Goal: Complete application form: Complete application form

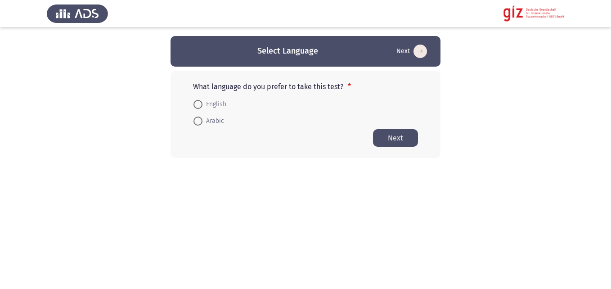
click at [207, 121] on span "Arabic" at bounding box center [213, 121] width 22 height 11
click at [202, 121] on input "Arabic" at bounding box center [197, 120] width 9 height 9
radio input "true"
click at [392, 139] on button "Next" at bounding box center [395, 138] width 45 height 18
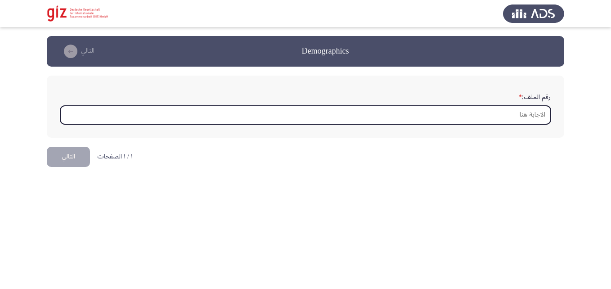
click at [272, 116] on input "رقم الملف: *" at bounding box center [305, 115] width 490 height 18
click at [307, 117] on input "رقم الملف: *" at bounding box center [305, 115] width 490 height 18
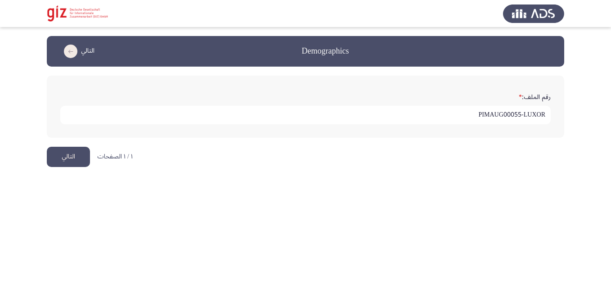
type input "PIMAUG00055-LUXOR"
click at [68, 153] on button "التالي" at bounding box center [68, 157] width 43 height 20
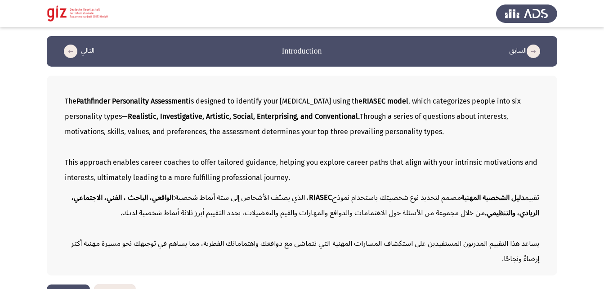
scroll to position [25, 0]
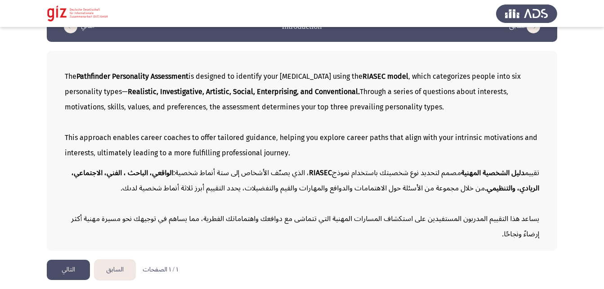
click at [56, 270] on button "التالي" at bounding box center [68, 269] width 43 height 20
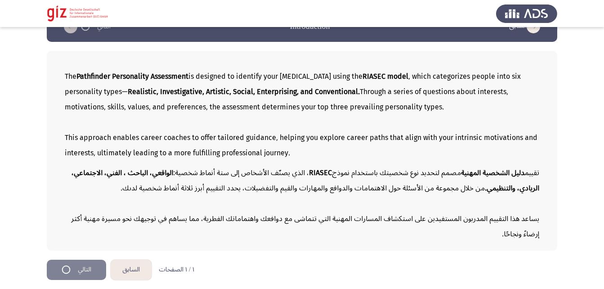
scroll to position [0, 0]
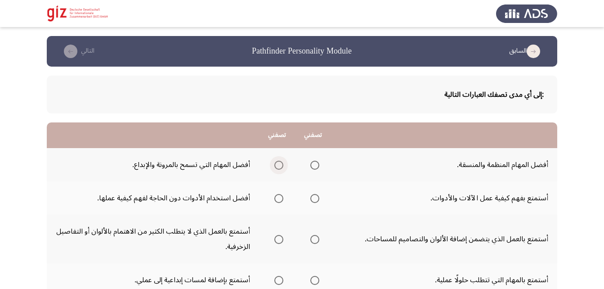
click at [279, 165] on span "Select an option" at bounding box center [279, 165] width 0 height 0
click at [278, 165] on input "Select an option" at bounding box center [278, 165] width 9 height 9
click at [310, 200] on span "Select an option" at bounding box center [314, 198] width 9 height 9
click at [310, 200] on input "Select an option" at bounding box center [314, 198] width 9 height 9
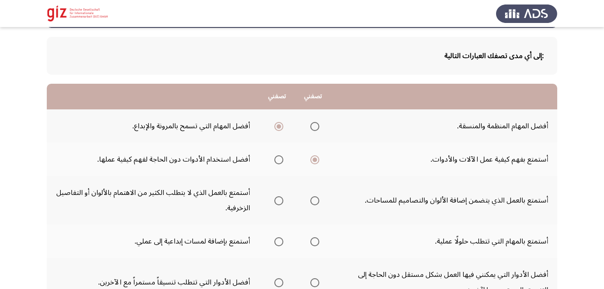
scroll to position [54, 0]
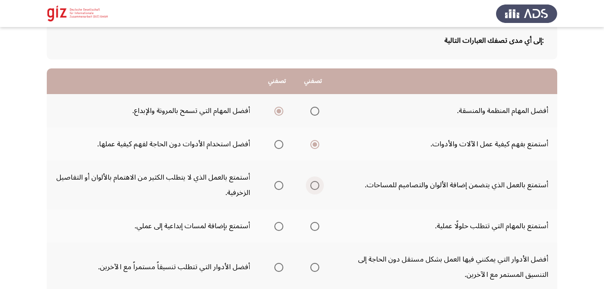
click at [311, 187] on span "Select an option" at bounding box center [314, 185] width 9 height 9
click at [311, 187] on input "Select an option" at bounding box center [314, 185] width 9 height 9
click at [469, 239] on td "أستمتع بالمهام التي تتطلب حلولًا عملية." at bounding box center [444, 225] width 226 height 33
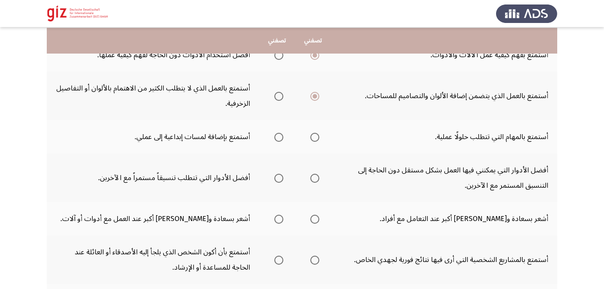
scroll to position [144, 0]
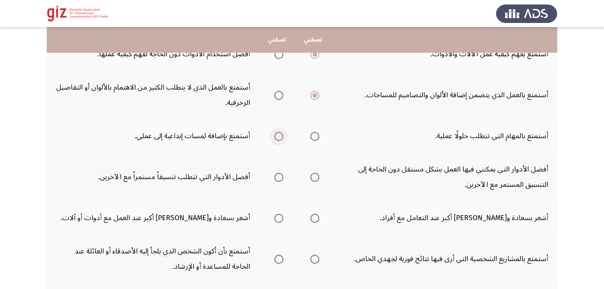
click at [274, 139] on span "Select an option" at bounding box center [278, 136] width 9 height 9
click at [274, 139] on input "Select an option" at bounding box center [278, 136] width 9 height 9
click at [282, 178] on span "Select an option" at bounding box center [278, 177] width 9 height 9
click at [282, 178] on input "Select an option" at bounding box center [278, 177] width 9 height 9
drag, startPoint x: 393, startPoint y: 221, endPoint x: 317, endPoint y: 216, distance: 76.6
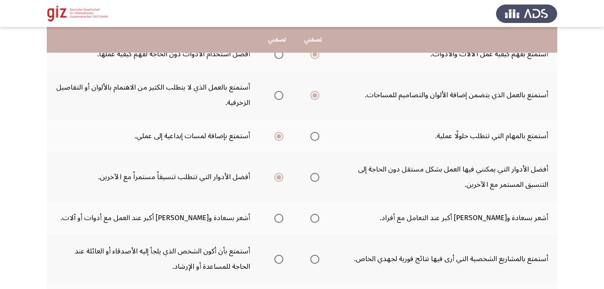
click at [317, 216] on tr "أشعر بسعادة ورضا أكبر عند التعامل مع أفراد. أشعر بسعادة ورضا أكبر عند العمل مع …" at bounding box center [302, 217] width 510 height 33
click at [317, 216] on span "Select an option" at bounding box center [314, 218] width 9 height 9
click at [317, 216] on input "Select an option" at bounding box center [314, 218] width 9 height 9
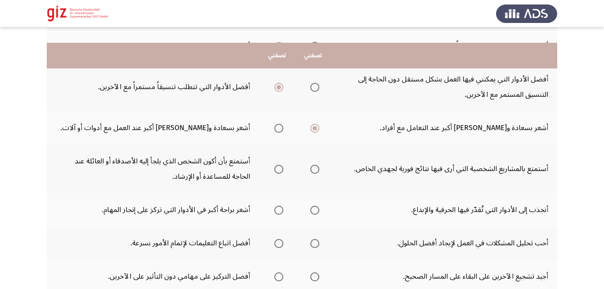
scroll to position [252, 0]
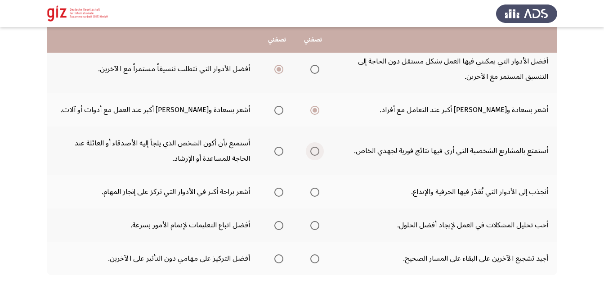
click at [315, 147] on span "Select an option" at bounding box center [314, 151] width 9 height 9
click at [315, 147] on input "Select an option" at bounding box center [314, 151] width 9 height 9
click at [281, 152] on span "Select an option" at bounding box center [278, 151] width 9 height 9
click at [281, 152] on input "Select an option" at bounding box center [278, 151] width 9 height 9
click at [315, 148] on span "Select an option" at bounding box center [314, 151] width 9 height 9
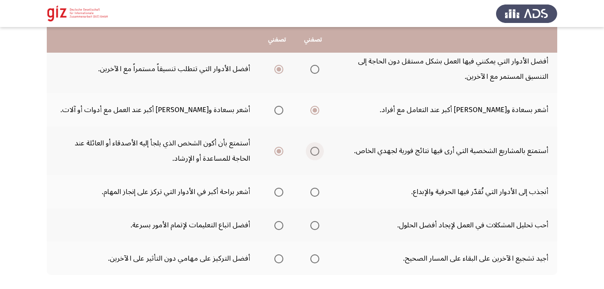
click at [315, 148] on input "Select an option" at bounding box center [314, 151] width 9 height 9
click at [280, 150] on span "Select an option" at bounding box center [278, 151] width 9 height 9
click at [280, 150] on input "Select an option" at bounding box center [278, 151] width 9 height 9
click at [282, 192] on span "Select an option" at bounding box center [278, 192] width 9 height 9
click at [282, 192] on input "Select an option" at bounding box center [278, 192] width 9 height 9
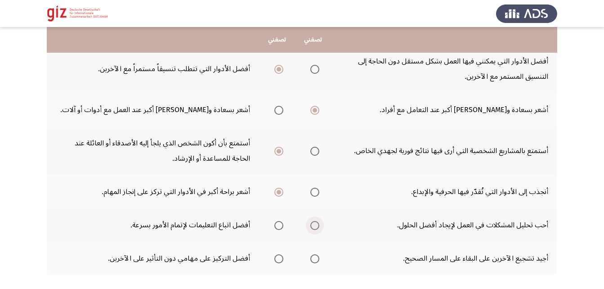
click at [317, 228] on span "Select an option" at bounding box center [314, 225] width 9 height 9
click at [317, 228] on input "Select an option" at bounding box center [314, 225] width 9 height 9
click at [313, 260] on span "Select an option" at bounding box center [314, 258] width 9 height 9
click at [313, 260] on input "Select an option" at bounding box center [314, 258] width 9 height 9
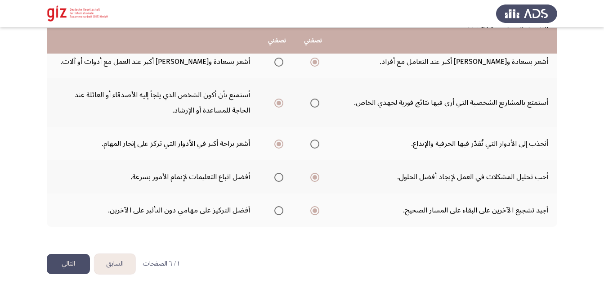
scroll to position [301, 0]
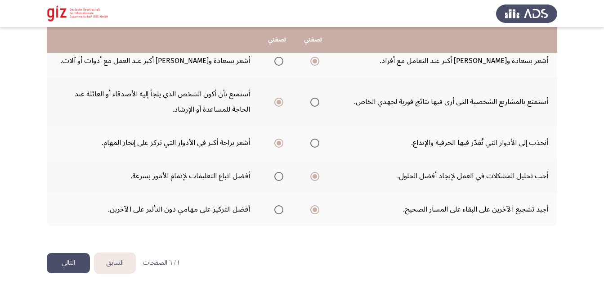
click at [62, 269] on button "التالي" at bounding box center [68, 263] width 43 height 20
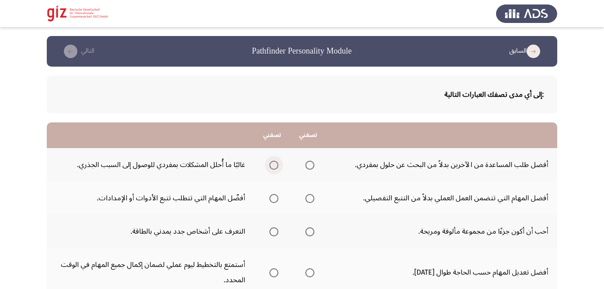
click at [273, 167] on span "Select an option" at bounding box center [273, 165] width 9 height 9
click at [273, 167] on input "Select an option" at bounding box center [273, 165] width 9 height 9
click at [313, 196] on span "Select an option" at bounding box center [309, 198] width 9 height 9
click at [313, 196] on input "Select an option" at bounding box center [309, 198] width 9 height 9
click at [270, 231] on span "Select an option" at bounding box center [273, 231] width 9 height 9
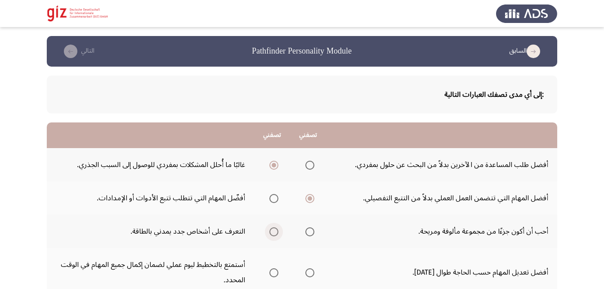
click at [270, 231] on input "Select an option" at bounding box center [273, 231] width 9 height 9
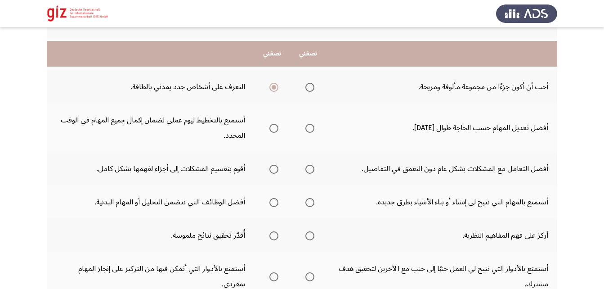
scroll to position [162, 0]
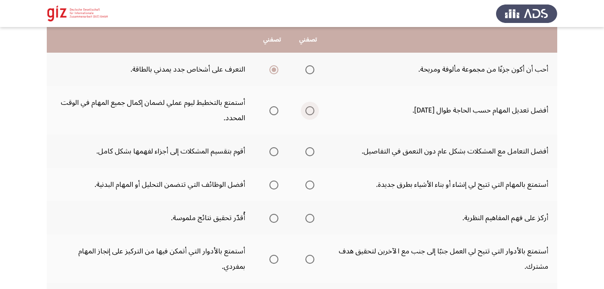
click at [310, 110] on span "Select an option" at bounding box center [309, 110] width 9 height 9
click at [310, 110] on input "Select an option" at bounding box center [309, 110] width 9 height 9
click at [264, 156] on th at bounding box center [272, 150] width 36 height 33
click at [275, 151] on span "Select an option" at bounding box center [273, 151] width 9 height 9
click at [275, 151] on input "Select an option" at bounding box center [273, 151] width 9 height 9
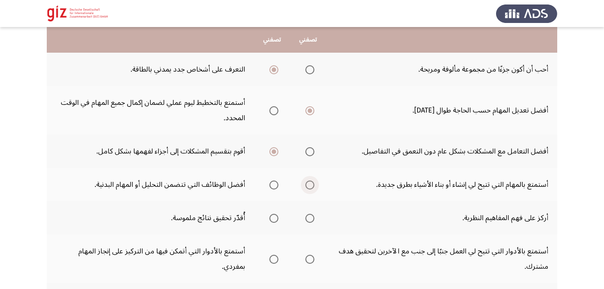
click at [308, 184] on span "Select an option" at bounding box center [309, 184] width 9 height 9
click at [308, 184] on input "Select an option" at bounding box center [309, 184] width 9 height 9
click at [274, 220] on span "Select an option" at bounding box center [273, 218] width 9 height 9
click at [274, 220] on input "Select an option" at bounding box center [273, 218] width 9 height 9
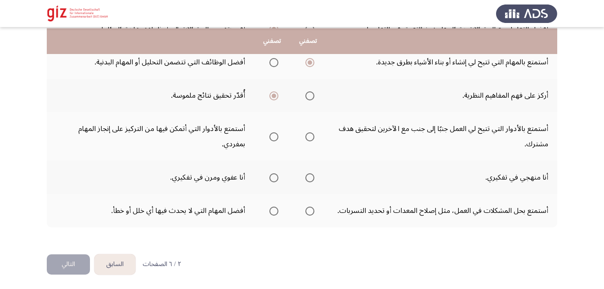
scroll to position [286, 0]
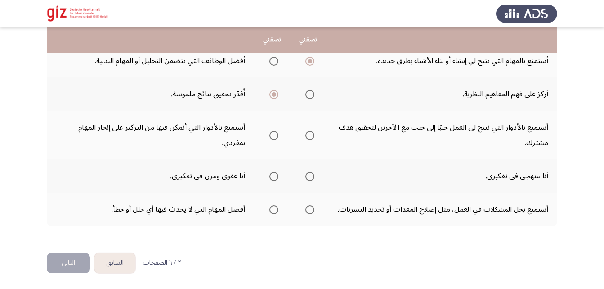
click at [309, 137] on span "Select an option" at bounding box center [309, 135] width 9 height 9
click at [309, 137] on input "Select an option" at bounding box center [309, 135] width 9 height 9
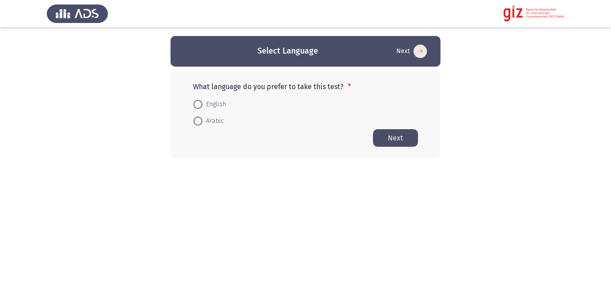
click at [194, 123] on span at bounding box center [197, 120] width 9 height 9
click at [194, 123] on input "Arabic" at bounding box center [197, 120] width 9 height 9
radio input "true"
click at [403, 134] on button "Next" at bounding box center [395, 138] width 45 height 18
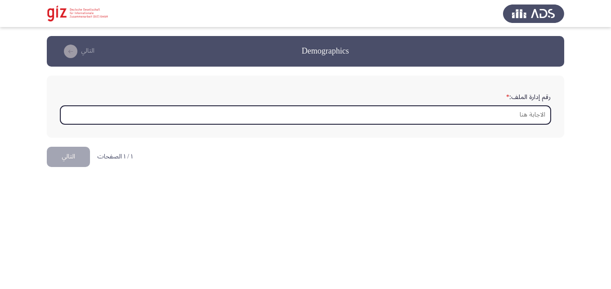
click at [392, 114] on input "رقم إدارة الملف: *" at bounding box center [305, 115] width 490 height 18
paste input "PIMAUG00056-LUXOR"
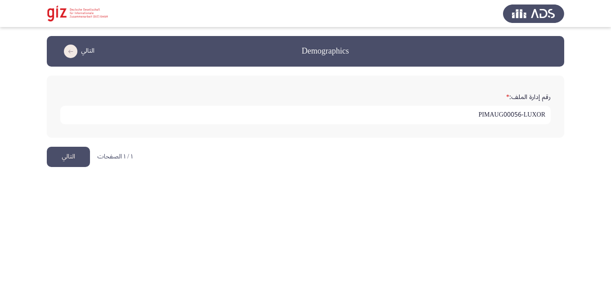
type input "PIMAUG00056-LUXOR"
click at [63, 154] on button "التالي" at bounding box center [68, 157] width 43 height 20
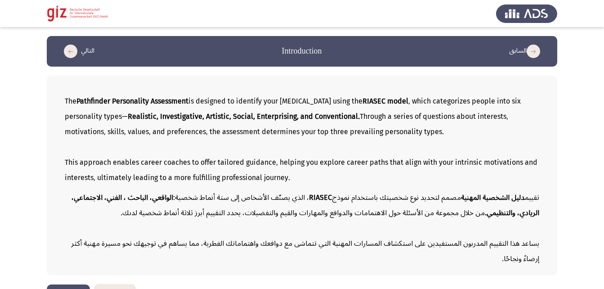
scroll to position [25, 0]
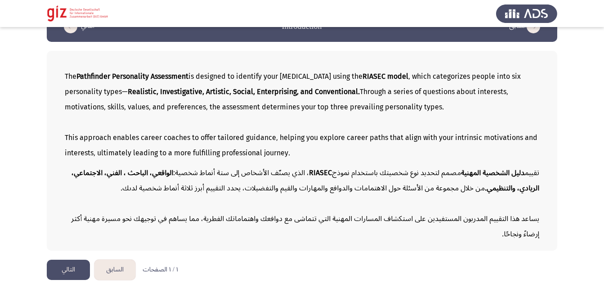
click at [59, 273] on button "التالي" at bounding box center [68, 269] width 43 height 20
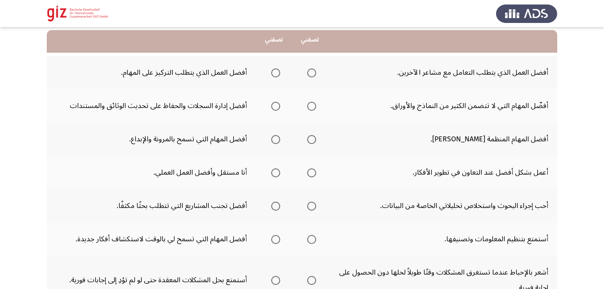
scroll to position [93, 0]
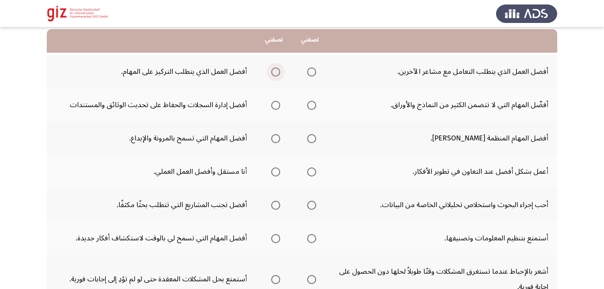
click at [271, 74] on span "Select an option" at bounding box center [275, 71] width 9 height 9
click at [271, 74] on input "Select an option" at bounding box center [275, 71] width 9 height 9
click at [308, 104] on span "Select an option" at bounding box center [311, 105] width 9 height 9
click at [308, 104] on input "Select an option" at bounding box center [311, 105] width 9 height 9
click at [272, 137] on span "Select an option" at bounding box center [275, 138] width 9 height 9
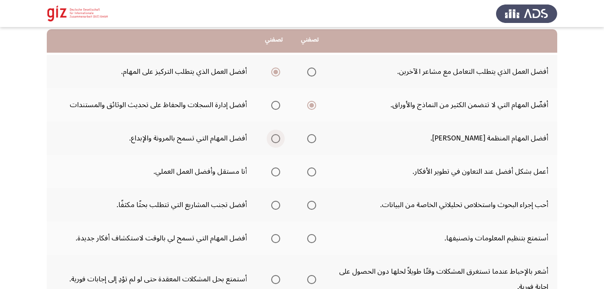
click at [272, 137] on input "Select an option" at bounding box center [275, 138] width 9 height 9
click at [312, 172] on span "Select an option" at bounding box center [312, 172] width 0 height 0
click at [309, 172] on input "Select an option" at bounding box center [311, 171] width 9 height 9
click at [308, 207] on span "Select an option" at bounding box center [311, 205] width 9 height 9
click at [308, 207] on input "Select an option" at bounding box center [311, 205] width 9 height 9
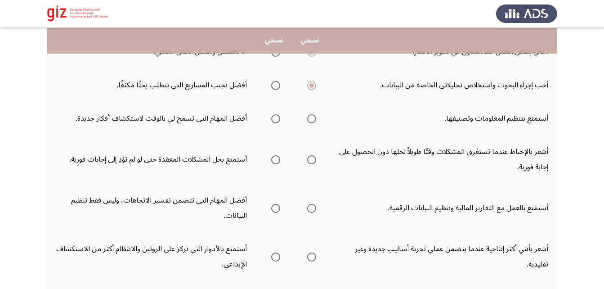
scroll to position [214, 0]
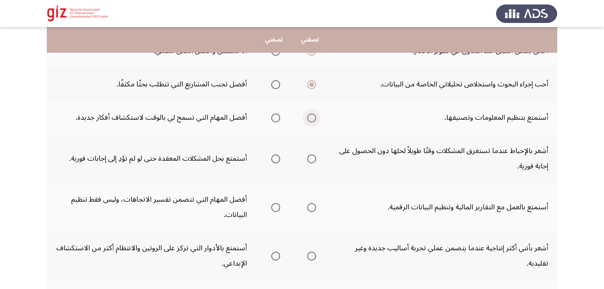
click at [307, 117] on span "Select an option" at bounding box center [311, 117] width 9 height 9
click at [307, 117] on input "Select an option" at bounding box center [311, 117] width 9 height 9
click at [271, 157] on span "Select an option" at bounding box center [275, 158] width 9 height 9
click at [271, 157] on input "Select an option" at bounding box center [275, 158] width 9 height 9
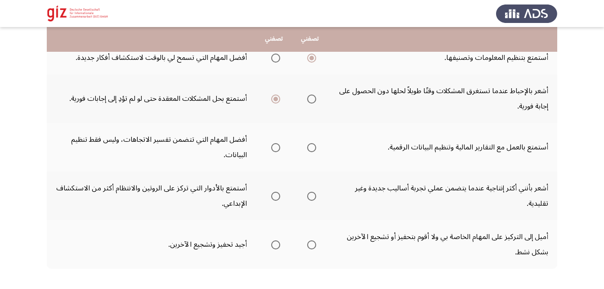
scroll to position [273, 0]
click at [273, 152] on span "Select an option" at bounding box center [275, 148] width 9 height 9
click at [273, 152] on input "Select an option" at bounding box center [275, 148] width 9 height 9
click at [307, 198] on span "Select an option" at bounding box center [311, 196] width 9 height 9
click at [307, 198] on input "Select an option" at bounding box center [311, 196] width 9 height 9
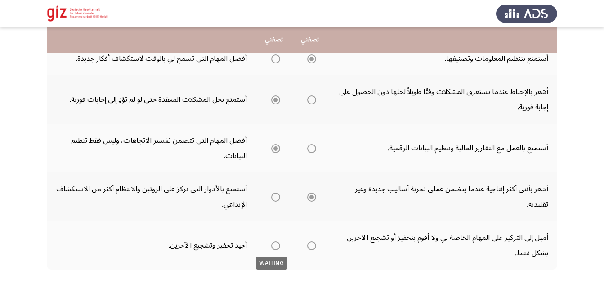
click at [275, 245] on span "Select an option" at bounding box center [275, 245] width 9 height 9
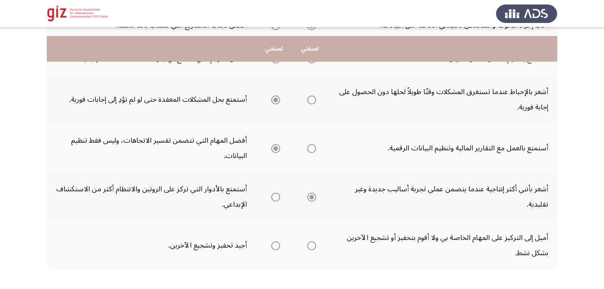
scroll to position [316, 0]
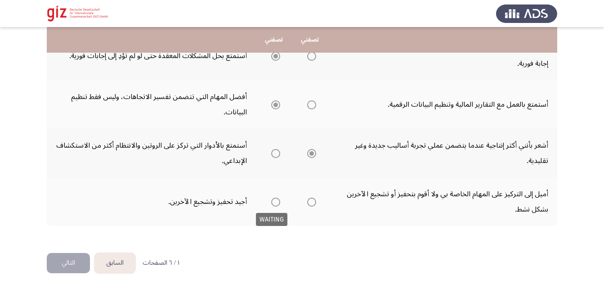
click at [276, 202] on span "Select an option" at bounding box center [276, 202] width 0 height 0
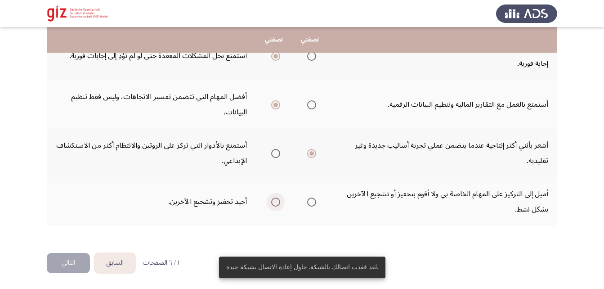
click at [272, 205] on span "Select an option" at bounding box center [275, 201] width 9 height 9
click at [272, 205] on input "Select an option" at bounding box center [275, 201] width 9 height 9
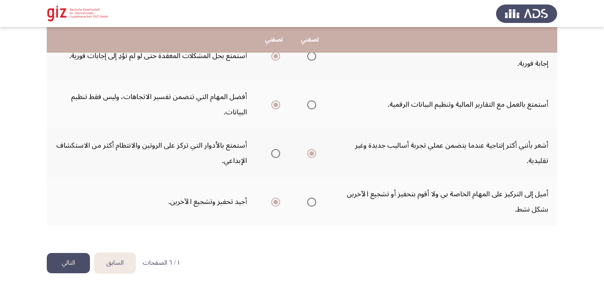
click at [72, 265] on button "التالي" at bounding box center [68, 263] width 43 height 20
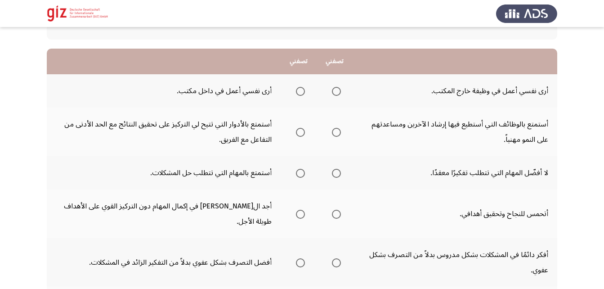
scroll to position [75, 0]
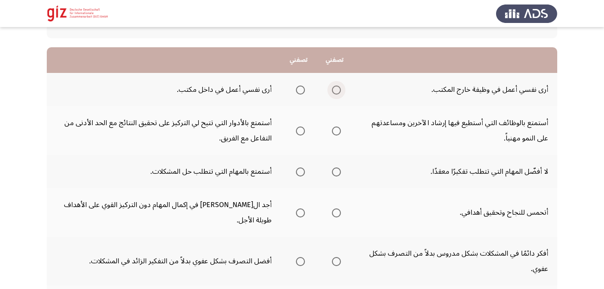
click at [334, 86] on span "Select an option" at bounding box center [336, 89] width 9 height 9
click at [334, 86] on input "Select an option" at bounding box center [336, 89] width 9 height 9
click at [334, 130] on span "Select an option" at bounding box center [336, 130] width 9 height 9
click at [334, 130] on input "Select an option" at bounding box center [336, 130] width 9 height 9
click at [299, 175] on span "Select an option" at bounding box center [300, 171] width 9 height 9
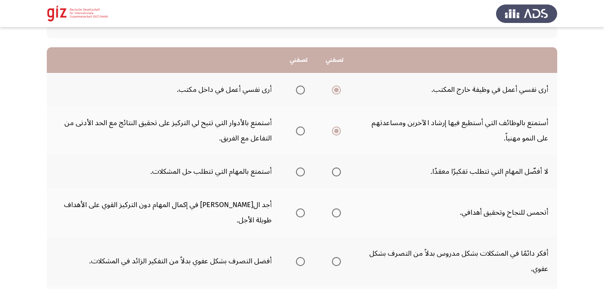
click at [299, 175] on input "Select an option" at bounding box center [300, 171] width 9 height 9
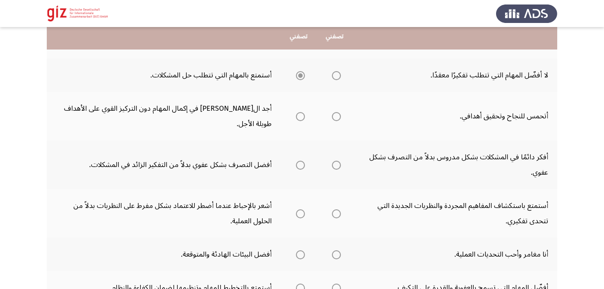
scroll to position [173, 0]
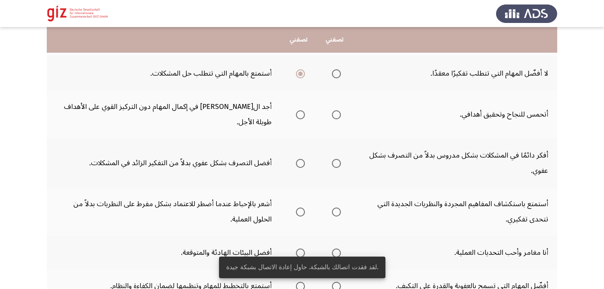
click at [332, 110] on span "Select an option" at bounding box center [336, 114] width 9 height 9
click at [332, 110] on input "Select an option" at bounding box center [336, 114] width 9 height 9
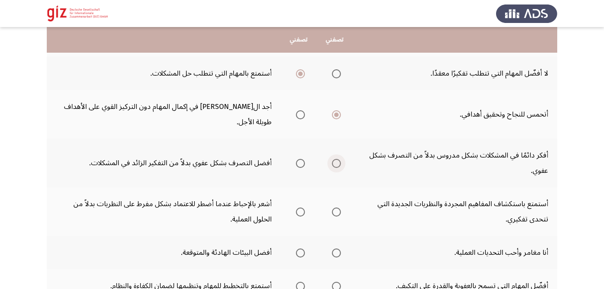
click at [336, 163] on span "Select an option" at bounding box center [336, 163] width 0 height 0
click at [335, 159] on input "Select an option" at bounding box center [336, 163] width 9 height 9
click at [334, 207] on span "Select an option" at bounding box center [336, 211] width 9 height 9
click at [334, 207] on input "Select an option" at bounding box center [336, 211] width 9 height 9
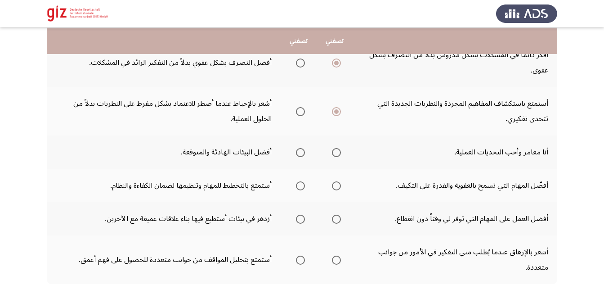
scroll to position [276, 0]
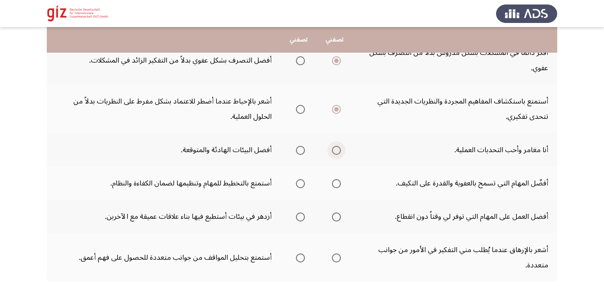
click at [335, 146] on span "Select an option" at bounding box center [336, 150] width 9 height 9
click at [335, 146] on input "Select an option" at bounding box center [336, 150] width 9 height 9
click at [335, 179] on span "Select an option" at bounding box center [336, 183] width 9 height 9
click at [335, 179] on input "Select an option" at bounding box center [336, 183] width 9 height 9
click at [299, 212] on span "Select an option" at bounding box center [300, 216] width 9 height 9
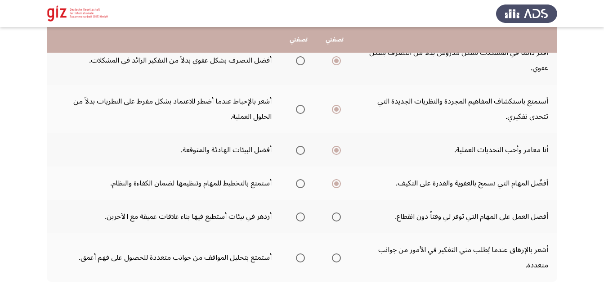
click at [299, 212] on input "Select an option" at bounding box center [300, 216] width 9 height 9
click at [297, 253] on span "Select an option" at bounding box center [300, 257] width 9 height 9
click at [297, 253] on input "Select an option" at bounding box center [300, 257] width 9 height 9
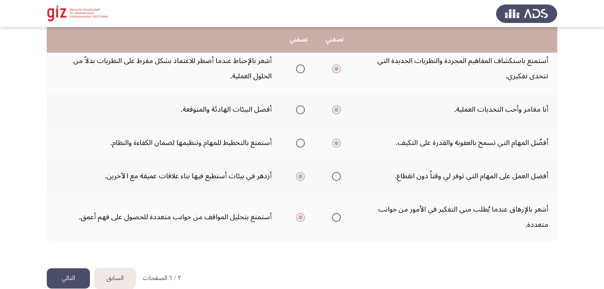
click at [76, 268] on button "التالي" at bounding box center [68, 278] width 43 height 20
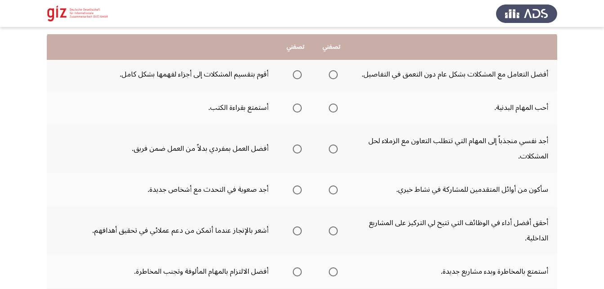
scroll to position [98, 0]
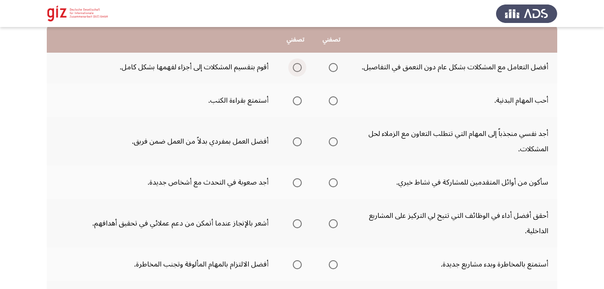
click at [297, 70] on span "Select an option" at bounding box center [297, 67] width 9 height 9
click at [297, 70] on input "Select an option" at bounding box center [297, 67] width 9 height 9
click at [338, 99] on span "Select an option" at bounding box center [333, 100] width 9 height 9
click at [338, 99] on input "Select an option" at bounding box center [333, 100] width 9 height 9
click at [337, 142] on span "Select an option" at bounding box center [333, 141] width 9 height 9
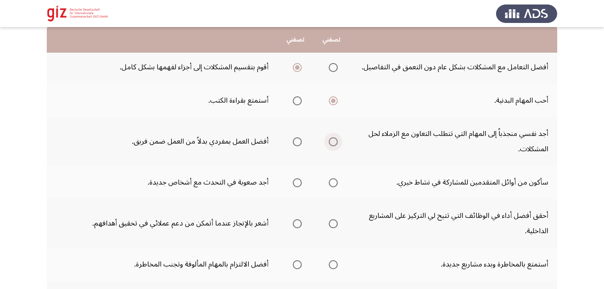
click at [337, 142] on input "Select an option" at bounding box center [333, 141] width 9 height 9
click at [333, 183] on span "Select an option" at bounding box center [333, 183] width 0 height 0
click at [333, 183] on input "Select an option" at bounding box center [333, 182] width 9 height 9
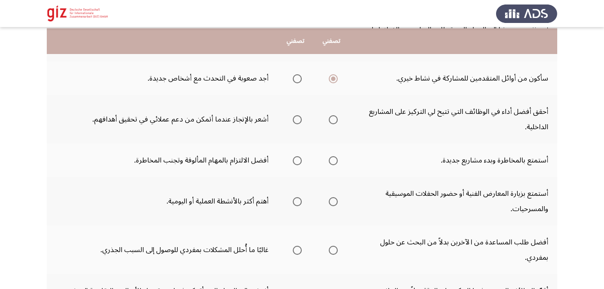
scroll to position [203, 0]
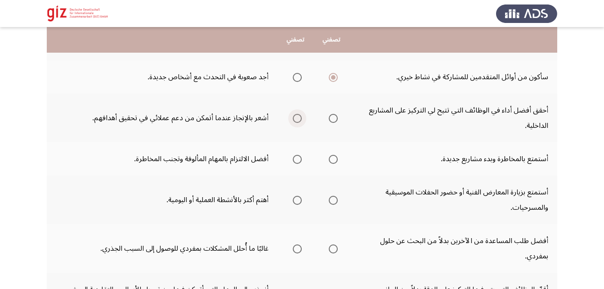
click at [296, 114] on span "Select an option" at bounding box center [297, 118] width 9 height 9
click at [296, 114] on input "Select an option" at bounding box center [297, 118] width 9 height 9
click at [334, 161] on span "Select an option" at bounding box center [333, 159] width 9 height 9
click at [334, 161] on input "Select an option" at bounding box center [333, 159] width 9 height 9
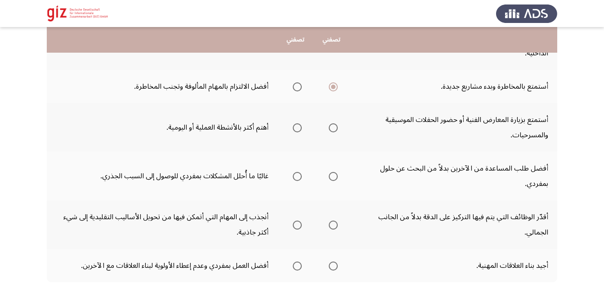
scroll to position [277, 0]
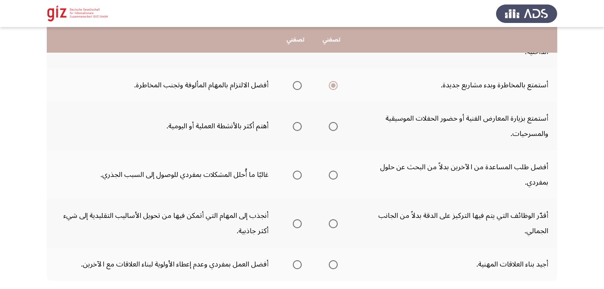
click at [299, 126] on span "Select an option" at bounding box center [297, 126] width 9 height 9
click at [299, 126] on input "Select an option" at bounding box center [297, 126] width 9 height 9
click at [300, 173] on span "Select an option" at bounding box center [297, 174] width 9 height 9
click at [300, 173] on input "Select an option" at bounding box center [297, 174] width 9 height 9
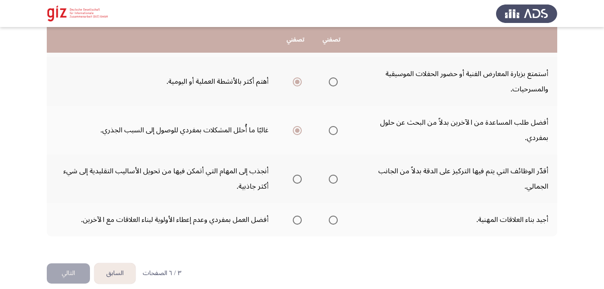
scroll to position [322, 0]
click at [335, 179] on span "Select an option" at bounding box center [333, 178] width 9 height 9
click at [335, 179] on input "Select an option" at bounding box center [333, 178] width 9 height 9
click at [333, 217] on span "Select an option" at bounding box center [333, 219] width 9 height 9
click at [333, 217] on input "Select an option" at bounding box center [333, 219] width 9 height 9
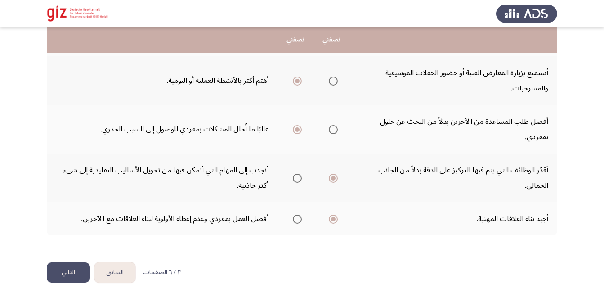
click at [78, 277] on button "التالي" at bounding box center [68, 272] width 43 height 20
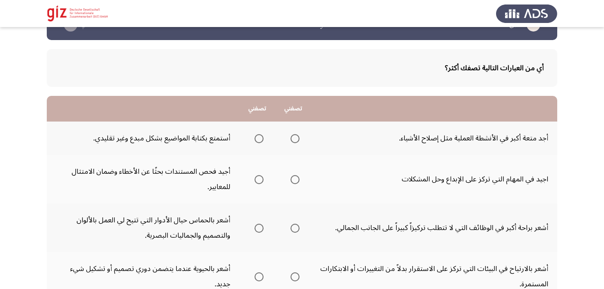
scroll to position [15, 0]
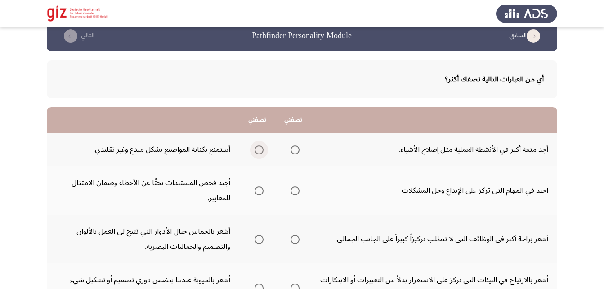
click at [260, 150] on span "Select an option" at bounding box center [259, 149] width 9 height 9
click at [260, 150] on input "Select an option" at bounding box center [259, 149] width 9 height 9
click at [296, 191] on span "Select an option" at bounding box center [295, 190] width 9 height 9
click at [296, 191] on input "Select an option" at bounding box center [295, 190] width 9 height 9
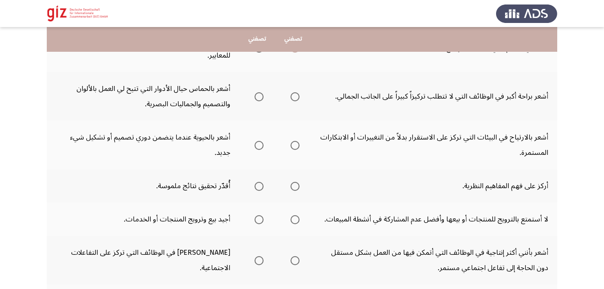
scroll to position [161, 0]
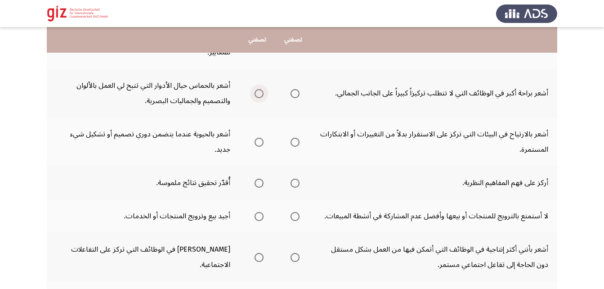
click at [258, 92] on span "Select an option" at bounding box center [259, 93] width 9 height 9
click at [258, 92] on input "Select an option" at bounding box center [259, 93] width 9 height 9
click at [257, 143] on span "Select an option" at bounding box center [259, 142] width 9 height 9
click at [257, 143] on input "Select an option" at bounding box center [259, 142] width 9 height 9
click at [255, 183] on span "Select an option" at bounding box center [259, 183] width 9 height 9
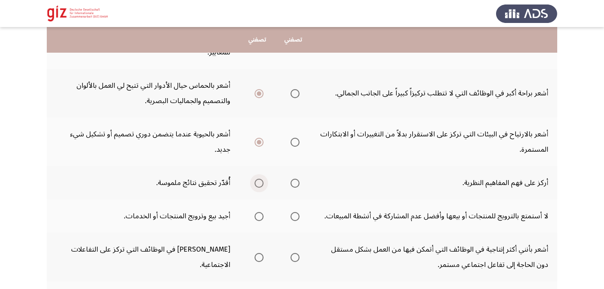
click at [255, 183] on input "Select an option" at bounding box center [259, 183] width 9 height 9
click at [261, 220] on span "Select an option" at bounding box center [259, 216] width 9 height 9
click at [261, 220] on input "Select an option" at bounding box center [259, 216] width 9 height 9
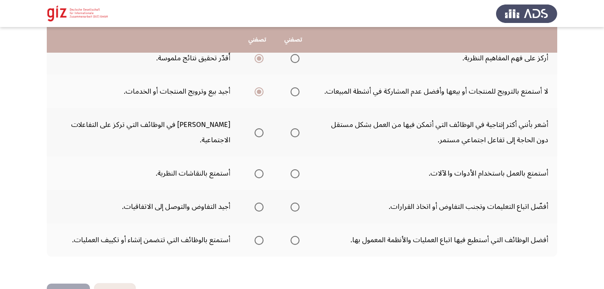
scroll to position [284, 0]
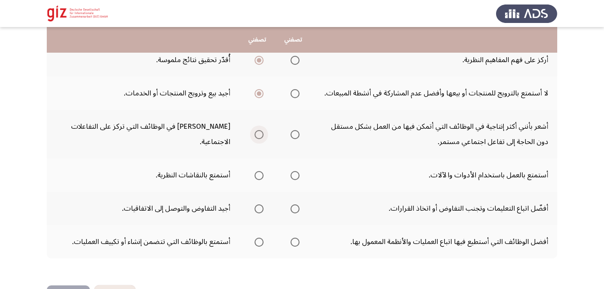
click at [255, 138] on span "Select an option" at bounding box center [259, 134] width 9 height 9
click at [255, 138] on input "Select an option" at bounding box center [259, 134] width 9 height 9
click at [257, 175] on span "Select an option" at bounding box center [259, 175] width 9 height 9
click at [257, 175] on input "Select an option" at bounding box center [259, 175] width 9 height 9
click at [262, 213] on span "Select an option" at bounding box center [259, 208] width 9 height 9
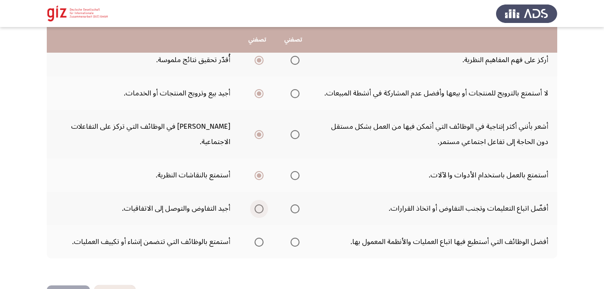
click at [262, 213] on input "Select an option" at bounding box center [259, 208] width 9 height 9
click at [261, 242] on span "Select an option" at bounding box center [259, 241] width 9 height 9
click at [261, 242] on input "Select an option" at bounding box center [259, 241] width 9 height 9
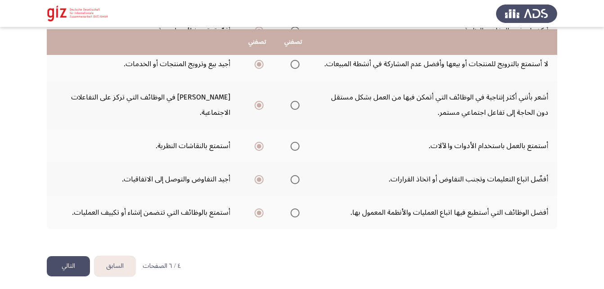
scroll to position [316, 0]
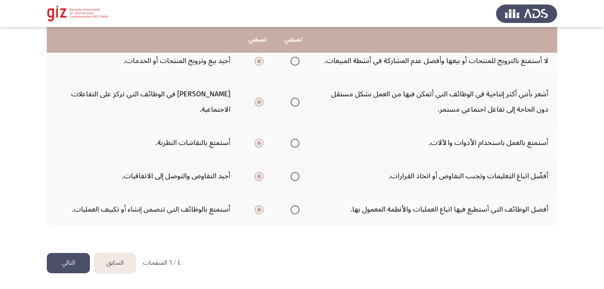
click at [64, 265] on button "التالي" at bounding box center [68, 263] width 43 height 20
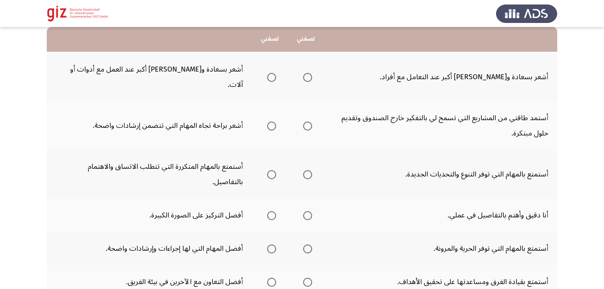
scroll to position [97, 0]
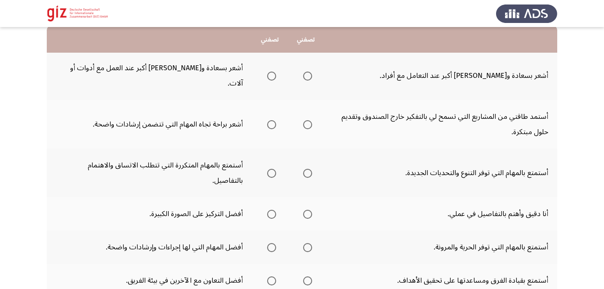
click at [307, 73] on mat-radio-group "Select an option" at bounding box center [305, 75] width 13 height 15
click at [308, 72] on span "Select an option" at bounding box center [307, 76] width 9 height 9
click at [308, 72] on input "Select an option" at bounding box center [307, 76] width 9 height 9
click at [309, 120] on span "Select an option" at bounding box center [307, 124] width 9 height 9
click at [309, 120] on input "Select an option" at bounding box center [307, 124] width 9 height 9
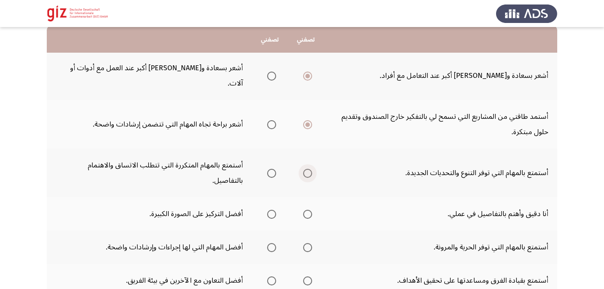
click at [309, 169] on span "Select an option" at bounding box center [307, 173] width 9 height 9
click at [309, 169] on input "Select an option" at bounding box center [307, 173] width 9 height 9
click at [311, 210] on span "Select an option" at bounding box center [307, 214] width 9 height 9
click at [311, 210] on input "Select an option" at bounding box center [307, 214] width 9 height 9
click at [305, 243] on span "Select an option" at bounding box center [307, 247] width 9 height 9
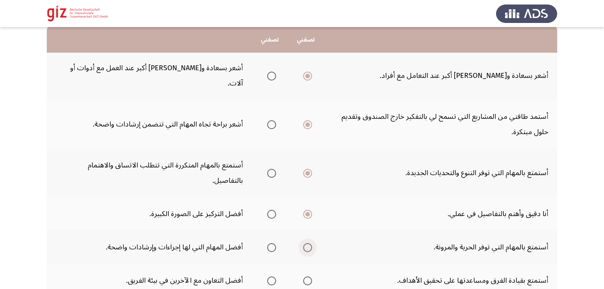
click at [305, 243] on input "Select an option" at bounding box center [307, 247] width 9 height 9
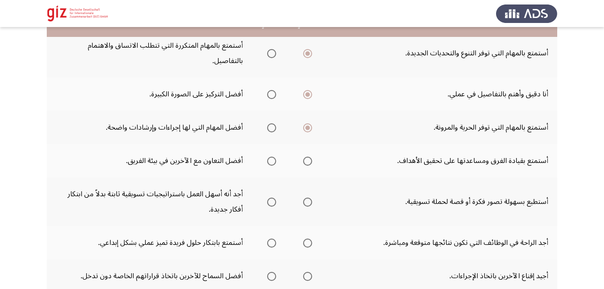
scroll to position [220, 0]
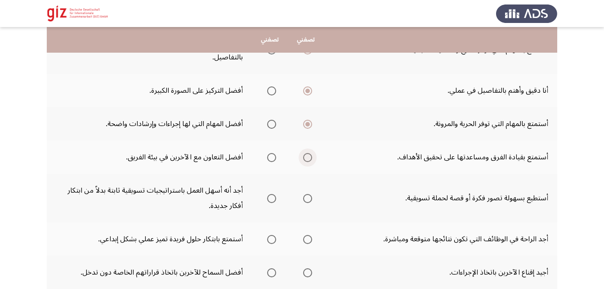
click at [307, 153] on span "Select an option" at bounding box center [307, 157] width 9 height 9
click at [307, 153] on input "Select an option" at bounding box center [307, 157] width 9 height 9
click at [306, 194] on span "Select an option" at bounding box center [307, 198] width 9 height 9
click at [306, 194] on input "Select an option" at bounding box center [307, 198] width 9 height 9
click at [275, 235] on span "Select an option" at bounding box center [271, 239] width 9 height 9
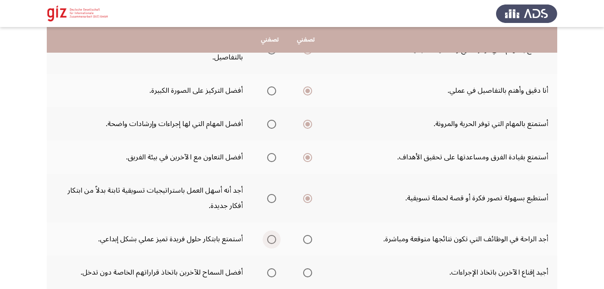
click at [275, 235] on input "Select an option" at bounding box center [271, 239] width 9 height 9
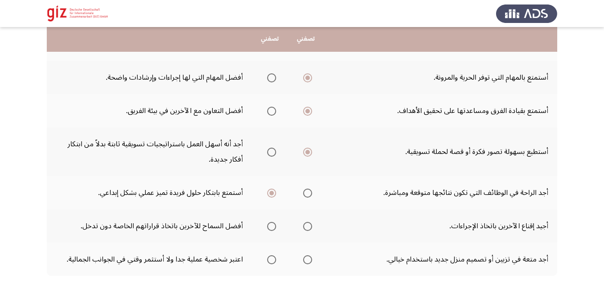
scroll to position [272, 0]
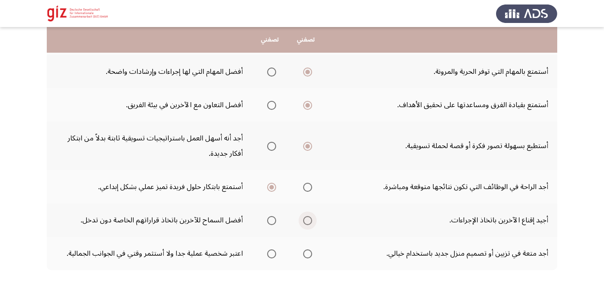
click at [311, 216] on span "Select an option" at bounding box center [307, 220] width 9 height 9
click at [311, 216] on input "Select an option" at bounding box center [307, 220] width 9 height 9
click at [270, 249] on span "Select an option" at bounding box center [271, 253] width 9 height 9
click at [270, 249] on input "Select an option" at bounding box center [271, 253] width 9 height 9
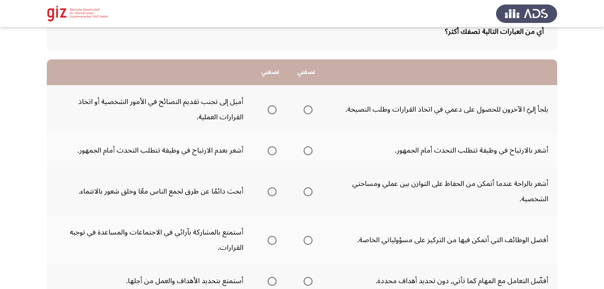
scroll to position [88, 0]
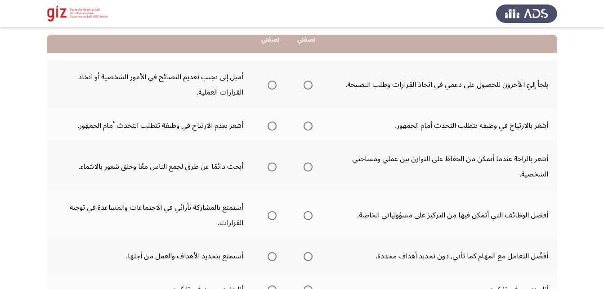
click at [310, 84] on span "Select an option" at bounding box center [308, 84] width 9 height 9
click at [310, 84] on input "Select an option" at bounding box center [308, 84] width 9 height 9
click at [309, 122] on span "Select an option" at bounding box center [308, 125] width 9 height 9
click at [309, 122] on input "Select an option" at bounding box center [308, 125] width 9 height 9
click at [273, 169] on span "Select an option" at bounding box center [272, 166] width 9 height 9
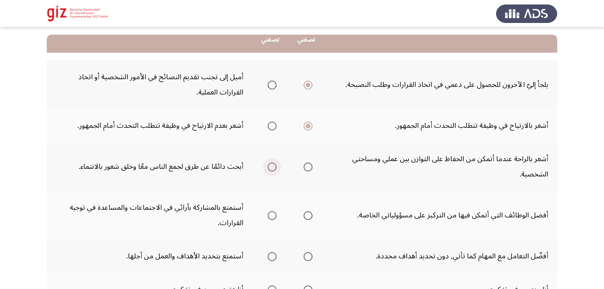
click at [273, 169] on input "Select an option" at bounding box center [272, 166] width 9 height 9
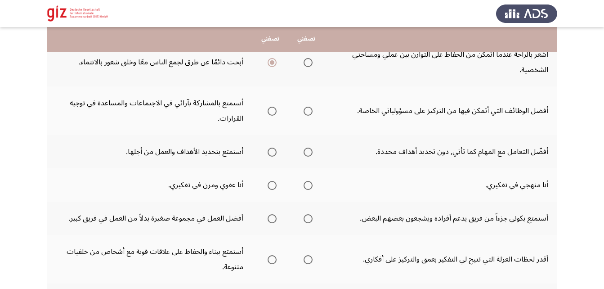
scroll to position [193, 0]
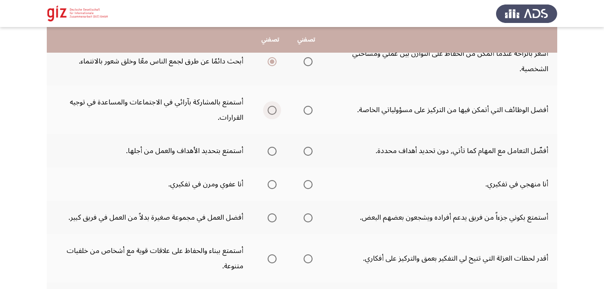
click at [274, 108] on span "Select an option" at bounding box center [272, 110] width 9 height 9
click at [274, 108] on input "Select an option" at bounding box center [272, 110] width 9 height 9
click at [274, 151] on span "Select an option" at bounding box center [272, 151] width 9 height 9
click at [274, 151] on input "Select an option" at bounding box center [272, 151] width 9 height 9
click at [277, 186] on span "Select an option" at bounding box center [272, 184] width 9 height 9
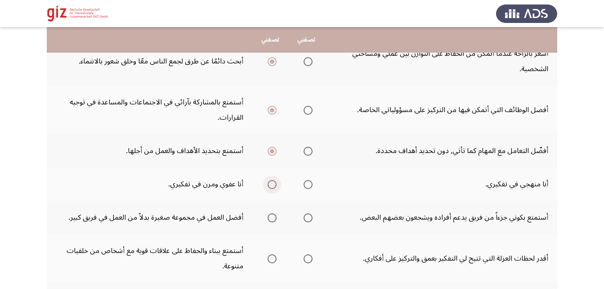
click at [277, 186] on input "Select an option" at bounding box center [272, 184] width 9 height 9
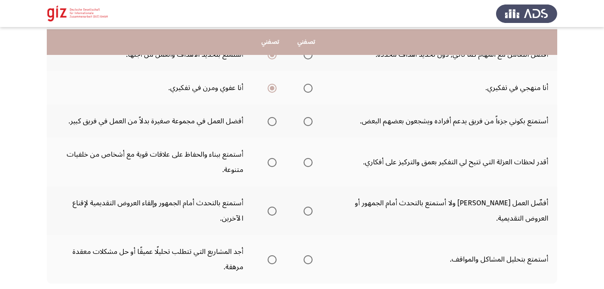
scroll to position [291, 0]
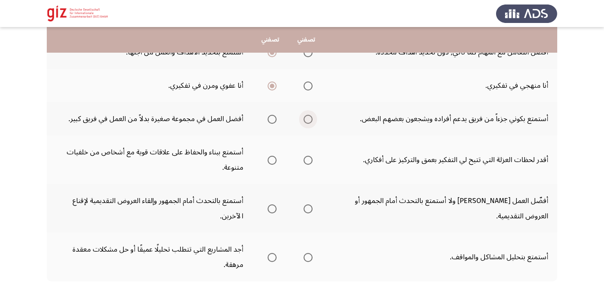
click at [313, 122] on span "Select an option" at bounding box center [308, 119] width 9 height 9
click at [313, 122] on input "Select an option" at bounding box center [308, 119] width 9 height 9
click at [305, 161] on label "Select an option" at bounding box center [306, 160] width 13 height 9
click at [305, 161] on input "Select an option" at bounding box center [308, 160] width 9 height 9
click at [273, 210] on span "Select an option" at bounding box center [272, 208] width 9 height 9
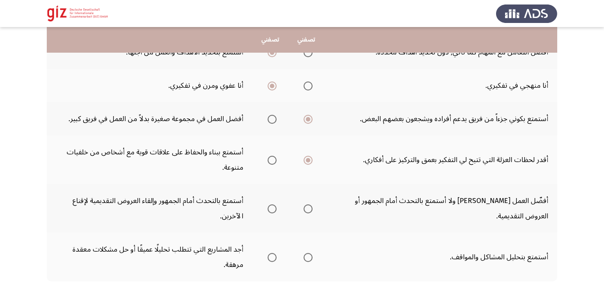
click at [273, 210] on input "Select an option" at bounding box center [272, 208] width 9 height 9
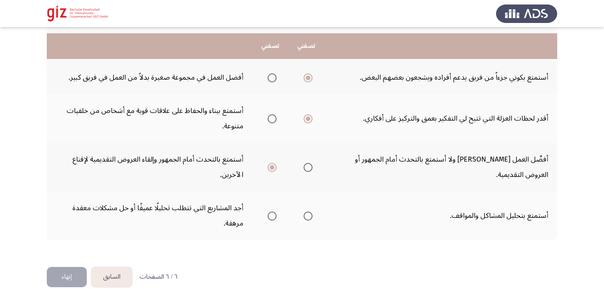
scroll to position [347, 0]
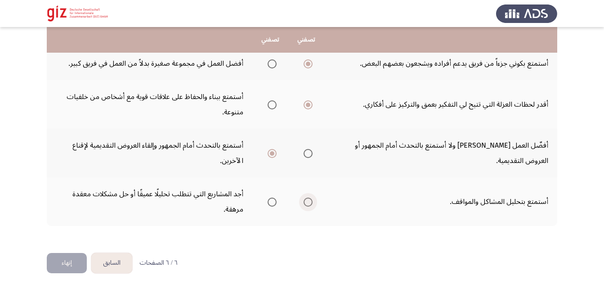
click at [310, 203] on span "Select an option" at bounding box center [308, 201] width 9 height 9
click at [310, 203] on input "Select an option" at bounding box center [308, 201] width 9 height 9
click at [275, 201] on span "Select an option" at bounding box center [272, 201] width 9 height 9
click at [275, 201] on input "Select an option" at bounding box center [272, 201] width 9 height 9
click at [309, 200] on span "Select an option" at bounding box center [308, 201] width 9 height 9
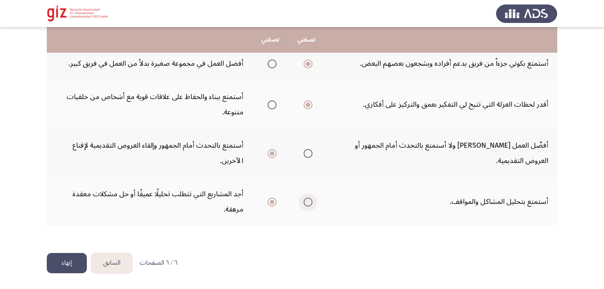
click at [309, 200] on input "Select an option" at bounding box center [308, 201] width 9 height 9
click at [69, 264] on button "إنهاء" at bounding box center [67, 263] width 40 height 20
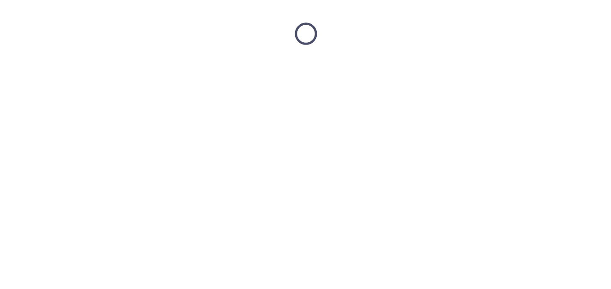
scroll to position [0, 0]
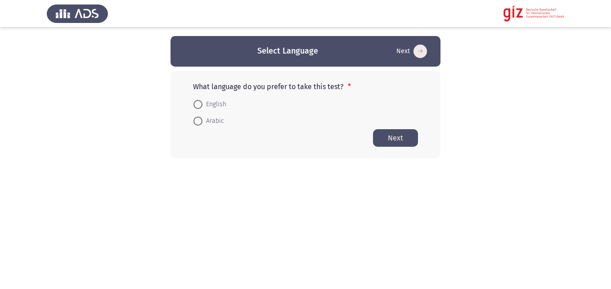
click at [197, 120] on span at bounding box center [197, 120] width 9 height 9
click at [197, 120] on input "Arabic" at bounding box center [197, 120] width 9 height 9
radio input "true"
click at [382, 140] on button "Next" at bounding box center [395, 138] width 45 height 18
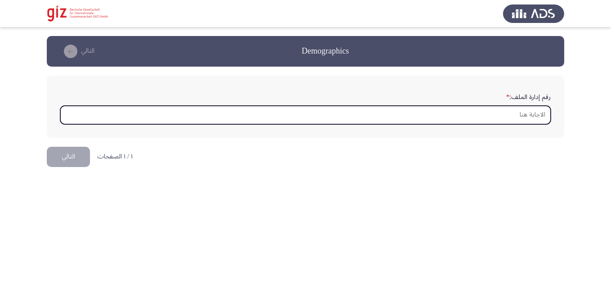
click at [296, 116] on input "رقم إدارة الملف: *" at bounding box center [305, 115] width 490 height 18
paste input "PIMAUG00057-LUXOR"
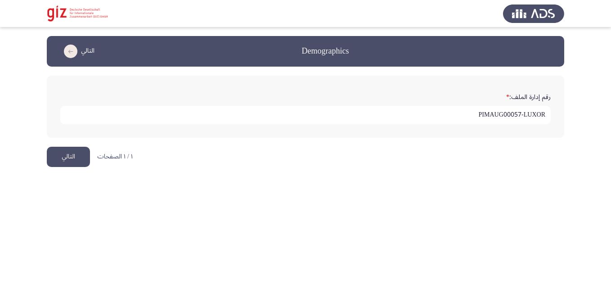
type input "PIMAUG00057-LUXOR"
click at [74, 157] on button "التالي" at bounding box center [68, 157] width 43 height 20
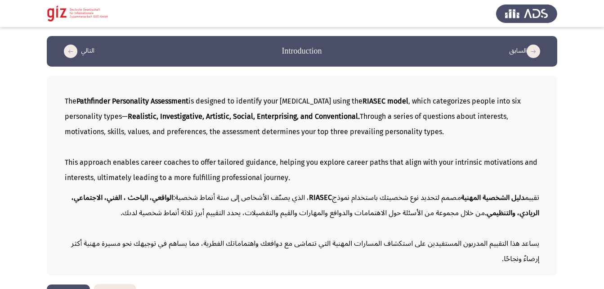
scroll to position [25, 0]
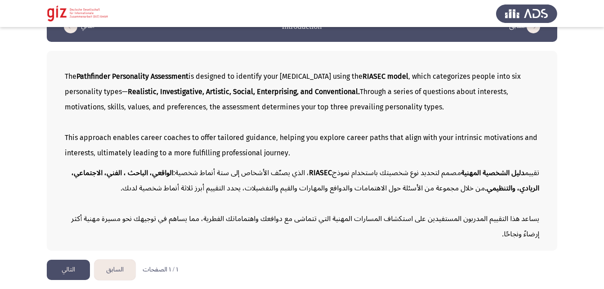
click at [61, 270] on button "التالي" at bounding box center [68, 269] width 43 height 20
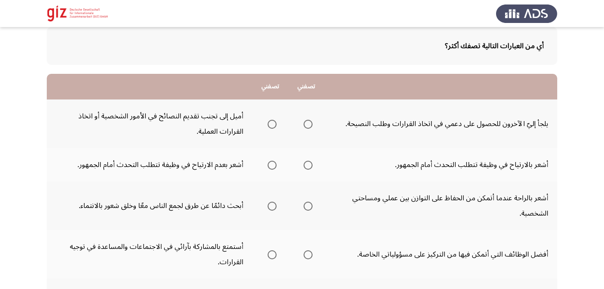
scroll to position [48, 0]
click at [274, 123] on span "Select an option" at bounding box center [272, 124] width 9 height 9
click at [274, 123] on input "Select an option" at bounding box center [272, 124] width 9 height 9
click at [274, 170] on span "Select an option" at bounding box center [272, 165] width 9 height 9
click at [274, 170] on input "Select an option" at bounding box center [272, 165] width 9 height 9
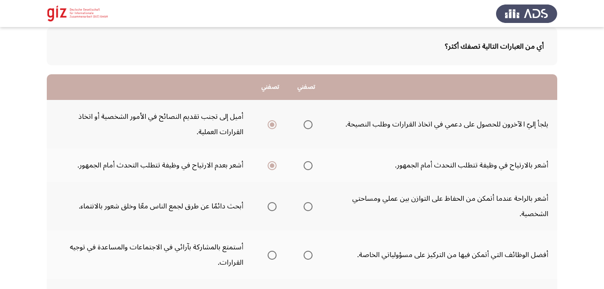
click at [312, 210] on span "Select an option" at bounding box center [308, 206] width 9 height 9
click at [312, 210] on input "Select an option" at bounding box center [308, 206] width 9 height 9
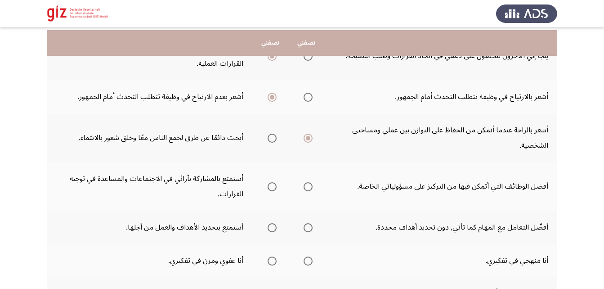
scroll to position [121, 0]
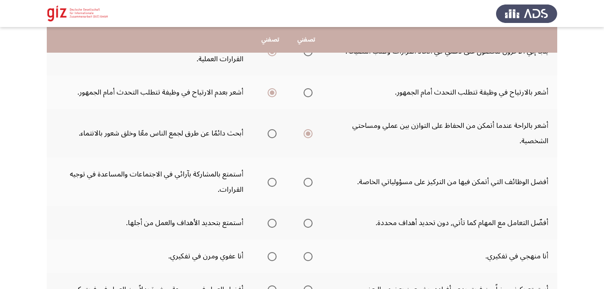
click at [311, 180] on span "Select an option" at bounding box center [308, 182] width 9 height 9
click at [311, 180] on input "Select an option" at bounding box center [308, 182] width 9 height 9
click at [277, 223] on span "Select an option" at bounding box center [272, 223] width 9 height 9
click at [277, 223] on input "Select an option" at bounding box center [272, 223] width 9 height 9
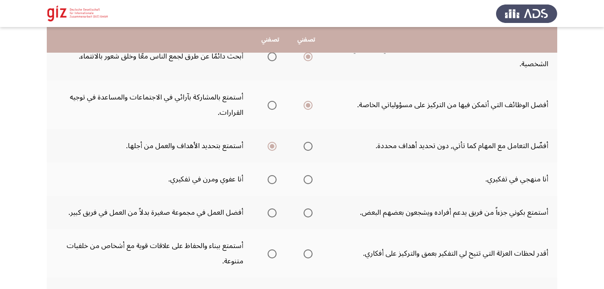
scroll to position [197, 0]
click at [274, 179] on span "Select an option" at bounding box center [272, 179] width 9 height 9
click at [274, 179] on input "Select an option" at bounding box center [272, 179] width 9 height 9
click at [310, 216] on span "Select an option" at bounding box center [308, 213] width 9 height 9
click at [310, 216] on input "Select an option" at bounding box center [308, 213] width 9 height 9
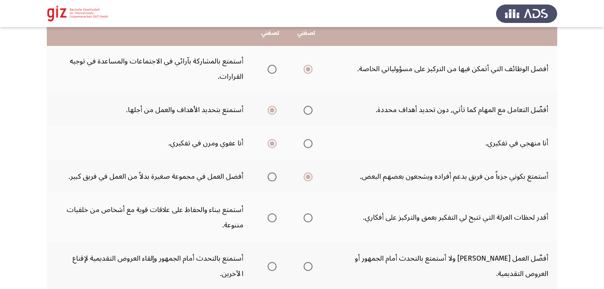
scroll to position [238, 0]
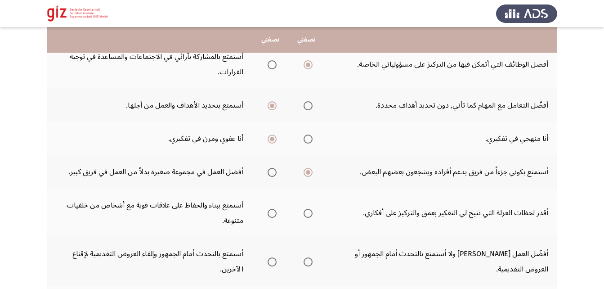
click at [277, 215] on span "Select an option" at bounding box center [272, 213] width 9 height 9
click at [277, 215] on input "Select an option" at bounding box center [272, 213] width 9 height 9
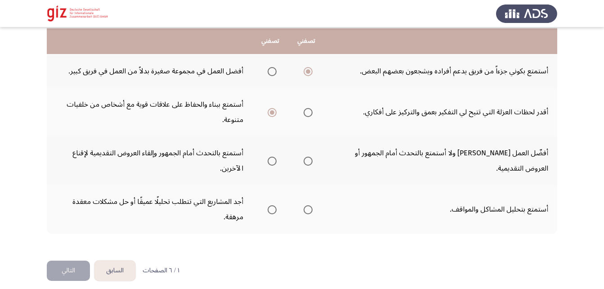
scroll to position [340, 0]
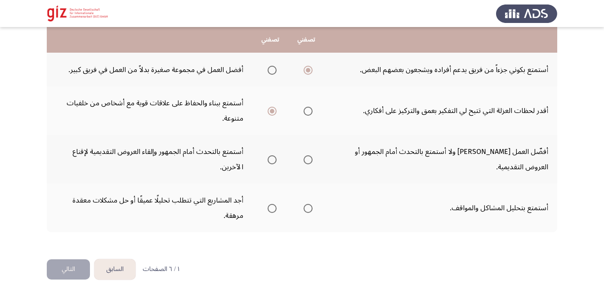
click at [309, 164] on span "Select an option" at bounding box center [308, 159] width 9 height 9
click at [309, 164] on input "Select an option" at bounding box center [308, 159] width 9 height 9
click at [313, 209] on span "Select an option" at bounding box center [308, 208] width 9 height 9
click at [313, 209] on input "Select an option" at bounding box center [308, 208] width 9 height 9
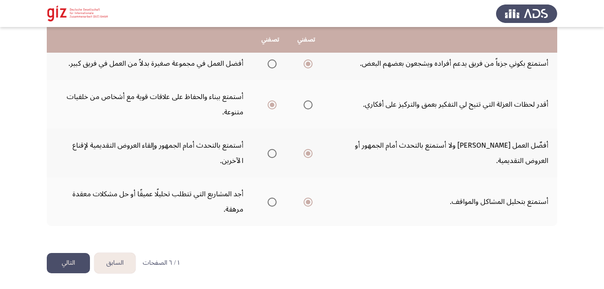
click at [72, 264] on button "التالي" at bounding box center [68, 263] width 43 height 20
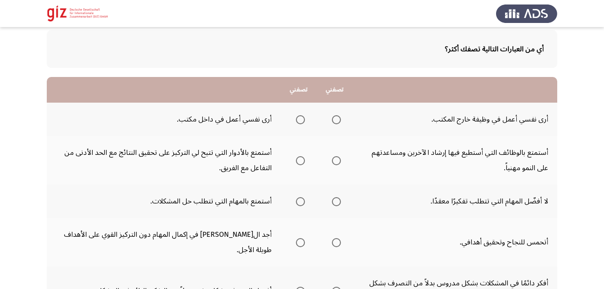
scroll to position [46, 0]
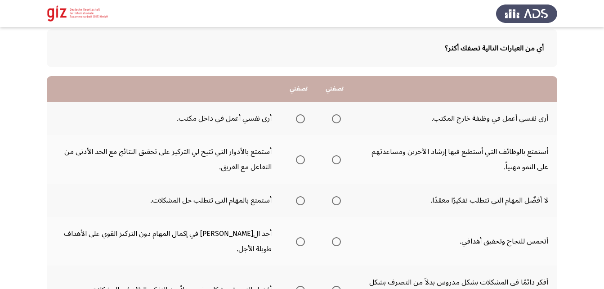
click at [299, 120] on span "Select an option" at bounding box center [300, 118] width 9 height 9
click at [299, 120] on input "Select an option" at bounding box center [300, 118] width 9 height 9
click at [336, 162] on span "Select an option" at bounding box center [336, 159] width 9 height 9
click at [336, 162] on input "Select an option" at bounding box center [336, 159] width 9 height 9
click at [296, 201] on span "Select an option" at bounding box center [300, 200] width 9 height 9
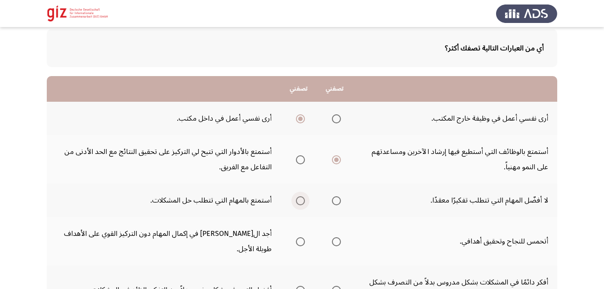
click at [296, 201] on input "Select an option" at bounding box center [300, 200] width 9 height 9
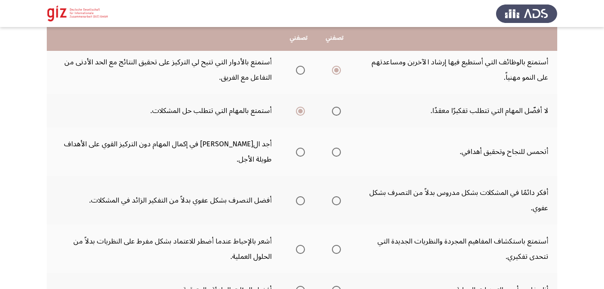
scroll to position [134, 0]
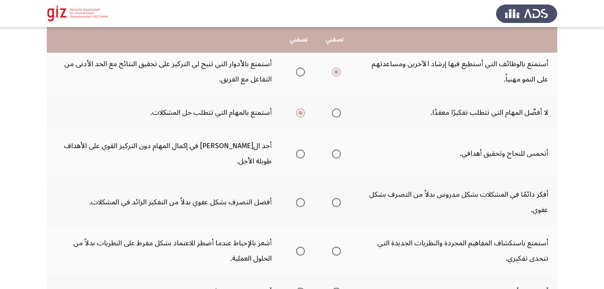
click at [338, 149] on span "Select an option" at bounding box center [336, 153] width 9 height 9
click at [338, 149] on input "Select an option" at bounding box center [336, 153] width 9 height 9
click at [338, 198] on span "Select an option" at bounding box center [336, 202] width 9 height 9
click at [338, 198] on input "Select an option" at bounding box center [336, 202] width 9 height 9
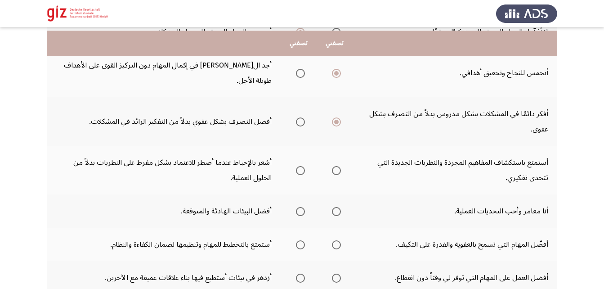
scroll to position [218, 0]
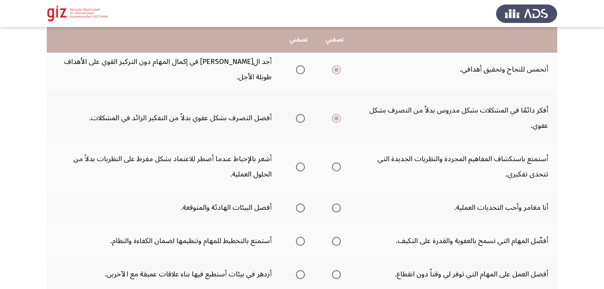
click at [333, 162] on span "Select an option" at bounding box center [336, 166] width 9 height 9
click at [333, 162] on input "Select an option" at bounding box center [336, 166] width 9 height 9
click at [300, 203] on span "Select an option" at bounding box center [300, 207] width 9 height 9
click at [300, 203] on input "Select an option" at bounding box center [300, 207] width 9 height 9
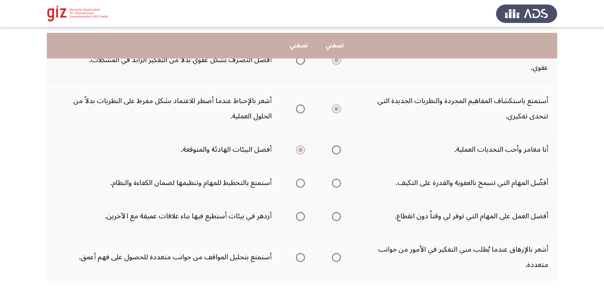
scroll to position [282, 0]
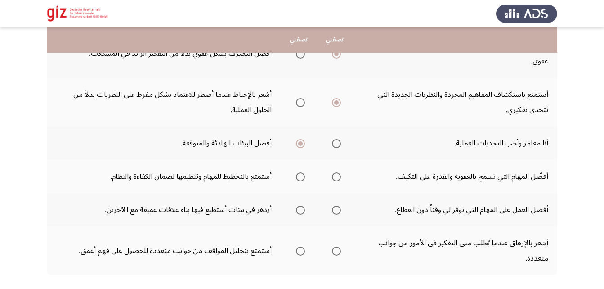
click at [308, 163] on th at bounding box center [299, 176] width 36 height 33
click at [301, 172] on span "Select an option" at bounding box center [300, 176] width 9 height 9
click at [301, 172] on input "Select an option" at bounding box center [300, 176] width 9 height 9
click at [340, 206] on span "Select an option" at bounding box center [336, 210] width 9 height 9
click at [340, 206] on input "Select an option" at bounding box center [336, 210] width 9 height 9
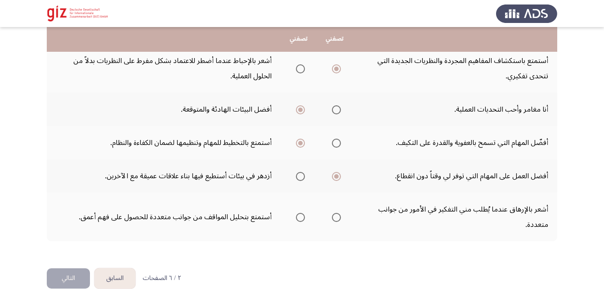
scroll to position [315, 0]
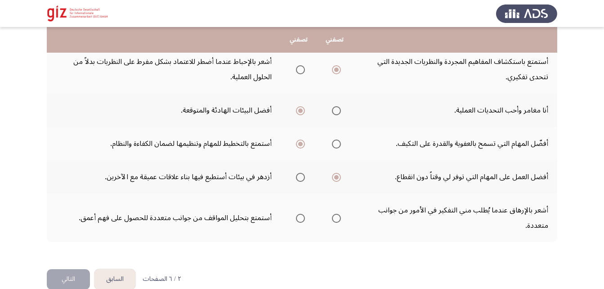
click at [298, 214] on span "Select an option" at bounding box center [300, 218] width 9 height 9
click at [298, 214] on input "Select an option" at bounding box center [300, 218] width 9 height 9
click at [62, 269] on button "التالي" at bounding box center [68, 279] width 43 height 20
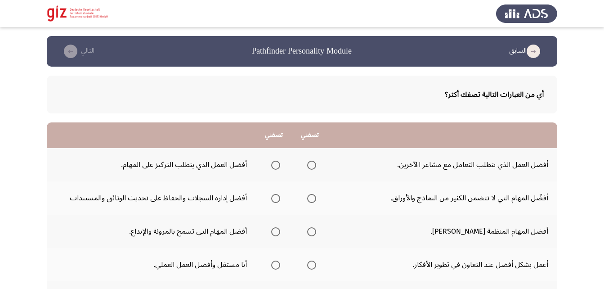
scroll to position [65, 0]
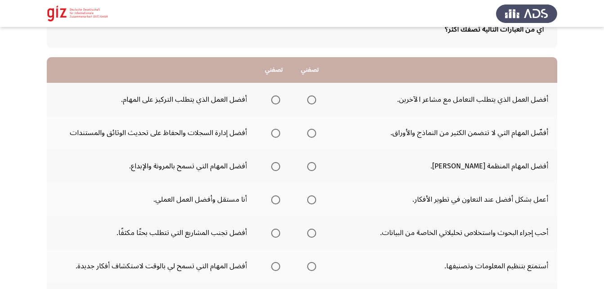
click at [277, 103] on span "Select an option" at bounding box center [275, 99] width 9 height 9
click at [277, 103] on input "Select an option" at bounding box center [275, 99] width 9 height 9
click at [311, 134] on span "Select an option" at bounding box center [311, 133] width 9 height 9
click at [311, 134] on input "Select an option" at bounding box center [311, 133] width 9 height 9
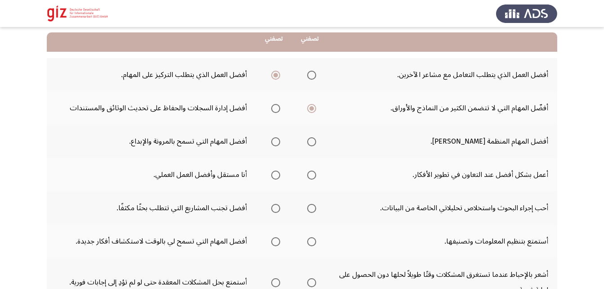
scroll to position [89, 0]
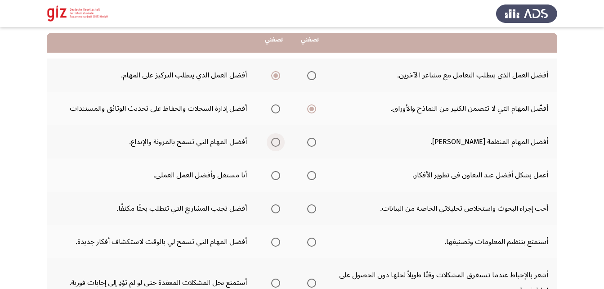
click at [271, 144] on span "Select an option" at bounding box center [275, 142] width 9 height 9
click at [271, 144] on input "Select an option" at bounding box center [275, 142] width 9 height 9
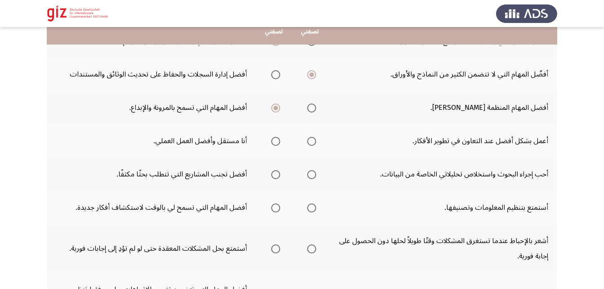
scroll to position [130, 0]
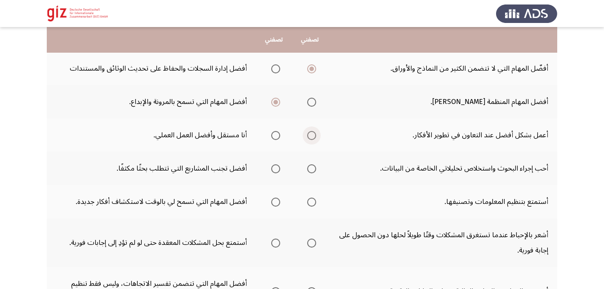
click at [307, 133] on span "Select an option" at bounding box center [311, 135] width 9 height 9
click at [307, 133] on input "Select an option" at bounding box center [311, 135] width 9 height 9
click at [274, 170] on span "Select an option" at bounding box center [275, 168] width 9 height 9
click at [274, 170] on input "Select an option" at bounding box center [275, 168] width 9 height 9
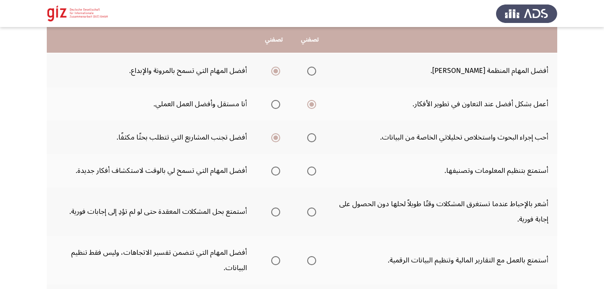
scroll to position [165, 0]
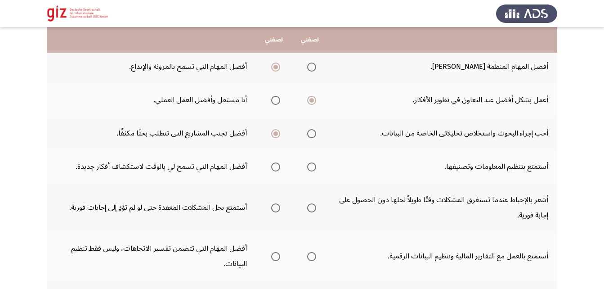
click at [274, 168] on span "Select an option" at bounding box center [275, 166] width 9 height 9
click at [274, 168] on input "Select an option" at bounding box center [275, 166] width 9 height 9
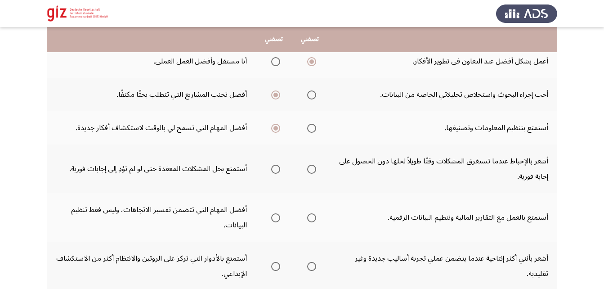
scroll to position [203, 0]
click at [272, 169] on span "Select an option" at bounding box center [275, 169] width 9 height 9
click at [272, 169] on input "Select an option" at bounding box center [275, 169] width 9 height 9
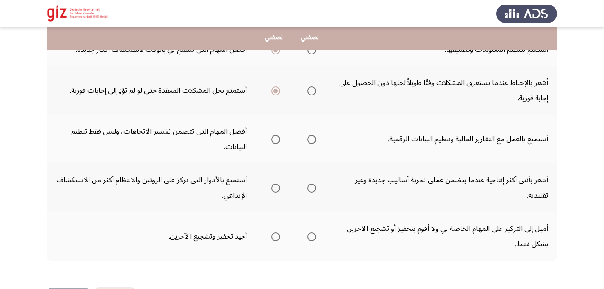
scroll to position [282, 0]
click at [310, 139] on span "Select an option" at bounding box center [311, 138] width 9 height 9
click at [310, 139] on input "Select an option" at bounding box center [311, 138] width 9 height 9
click at [307, 190] on span "Select an option" at bounding box center [311, 187] width 9 height 9
click at [307, 190] on input "Select an option" at bounding box center [311, 187] width 9 height 9
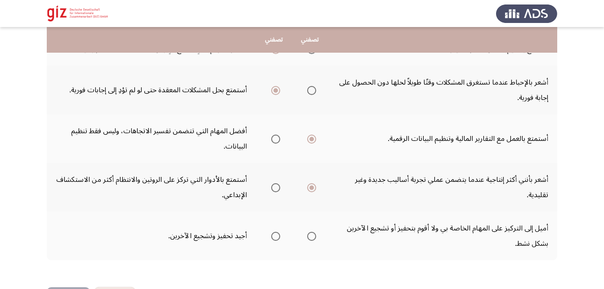
click at [311, 237] on span "Select an option" at bounding box center [311, 236] width 9 height 9
click at [311, 237] on input "Select an option" at bounding box center [311, 236] width 9 height 9
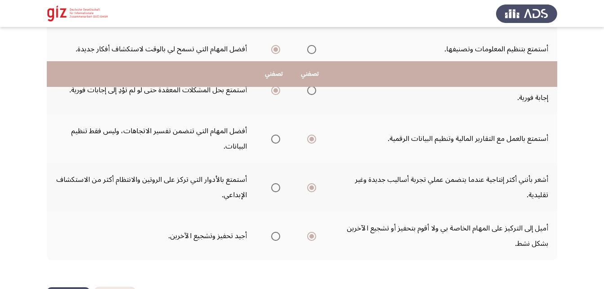
scroll to position [316, 0]
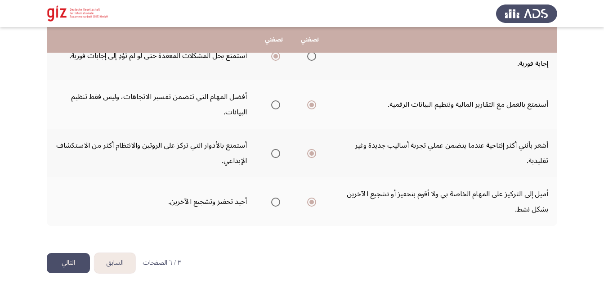
click at [82, 261] on button "التالي" at bounding box center [68, 263] width 43 height 20
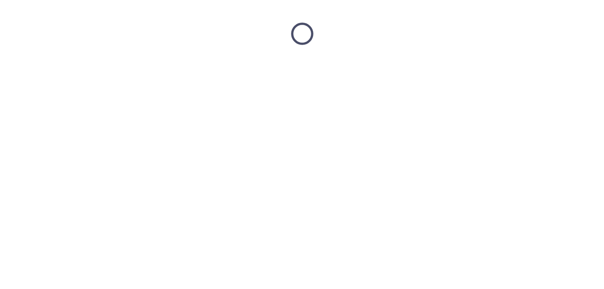
scroll to position [0, 0]
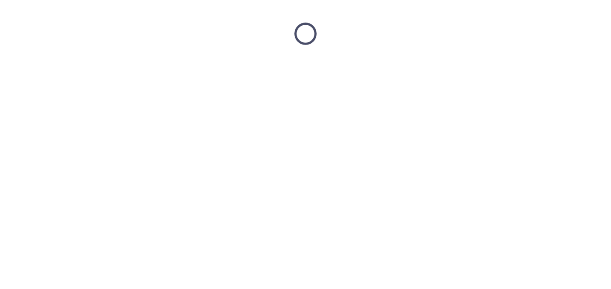
click at [82, 67] on html at bounding box center [305, 33] width 611 height 67
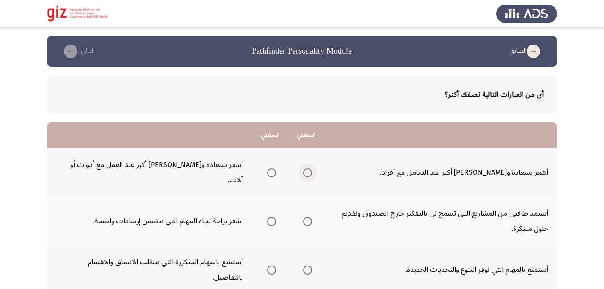
click at [308, 173] on span "Select an option" at bounding box center [308, 173] width 0 height 0
click at [308, 168] on input "Select an option" at bounding box center [307, 172] width 9 height 9
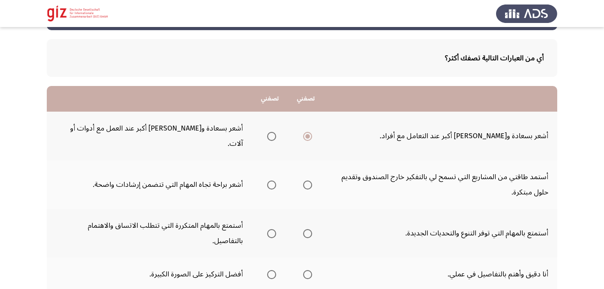
scroll to position [37, 0]
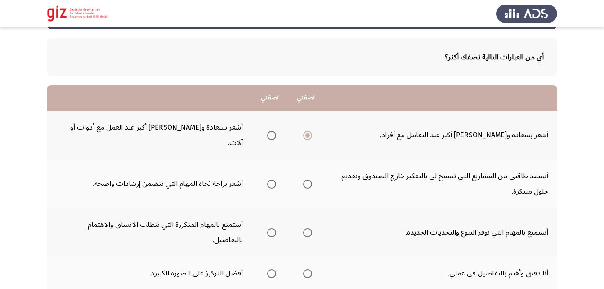
click at [273, 179] on span "Select an option" at bounding box center [271, 183] width 9 height 9
click at [273, 179] on input "Select an option" at bounding box center [271, 183] width 9 height 9
click at [310, 228] on span "Select an option" at bounding box center [307, 232] width 9 height 9
click at [310, 228] on input "Select an option" at bounding box center [307, 232] width 9 height 9
click at [304, 269] on span "Select an option" at bounding box center [307, 273] width 9 height 9
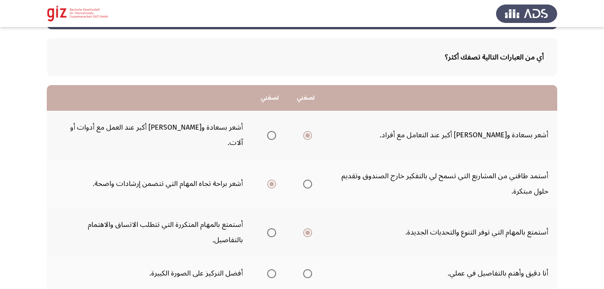
click at [304, 269] on input "Select an option" at bounding box center [307, 273] width 9 height 9
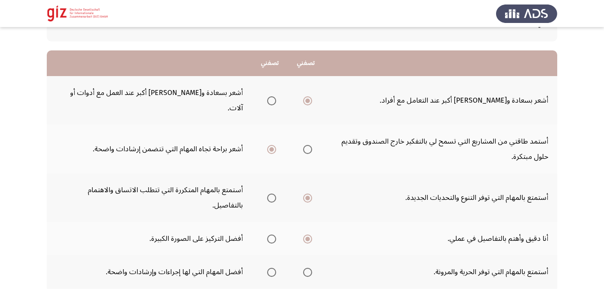
scroll to position [83, 0]
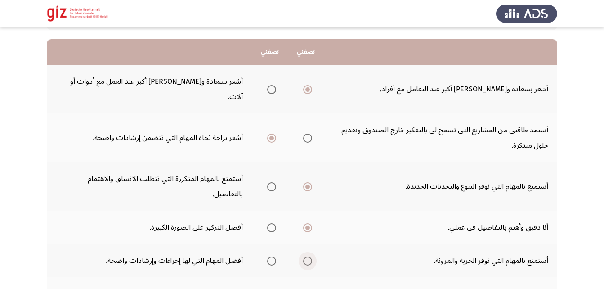
click at [311, 256] on span "Select an option" at bounding box center [307, 260] width 9 height 9
click at [311, 256] on input "Select an option" at bounding box center [307, 260] width 9 height 9
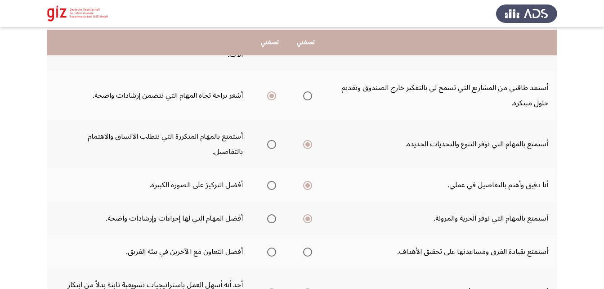
scroll to position [138, 0]
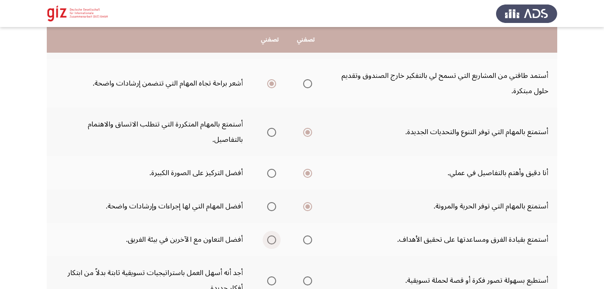
click at [276, 235] on span "Select an option" at bounding box center [271, 239] width 9 height 9
click at [276, 235] on input "Select an option" at bounding box center [271, 239] width 9 height 9
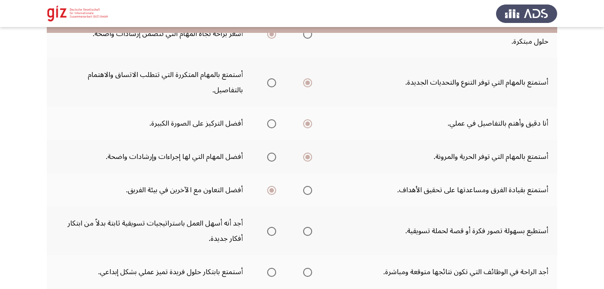
scroll to position [188, 0]
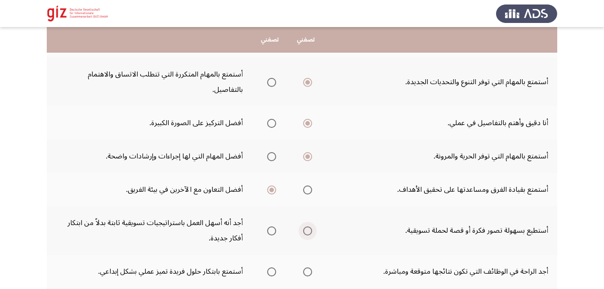
click at [306, 226] on span "Select an option" at bounding box center [307, 230] width 9 height 9
click at [306, 226] on input "Select an option" at bounding box center [307, 230] width 9 height 9
click at [307, 267] on span "Select an option" at bounding box center [307, 271] width 9 height 9
click at [307, 267] on input "Select an option" at bounding box center [307, 271] width 9 height 9
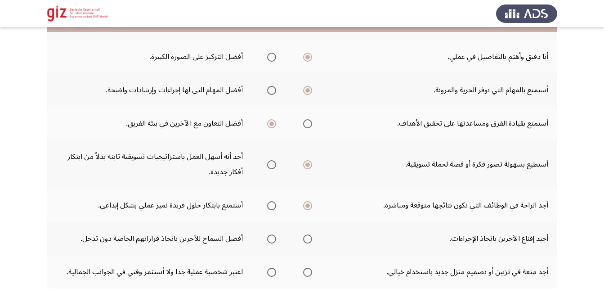
scroll to position [254, 0]
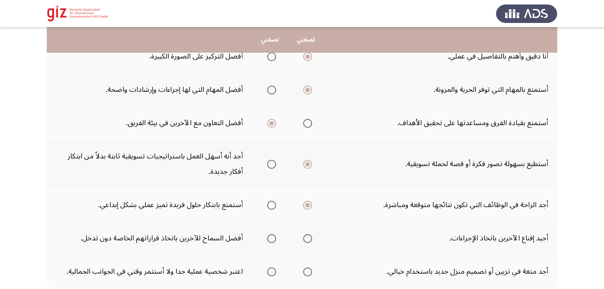
click at [273, 234] on span "Select an option" at bounding box center [271, 238] width 9 height 9
click at [273, 234] on input "Select an option" at bounding box center [271, 238] width 9 height 9
click at [273, 236] on span "Select an option" at bounding box center [271, 238] width 4 height 4
click at [273, 234] on input "Select an option" at bounding box center [271, 238] width 9 height 9
click at [271, 267] on span "Select an option" at bounding box center [271, 271] width 9 height 9
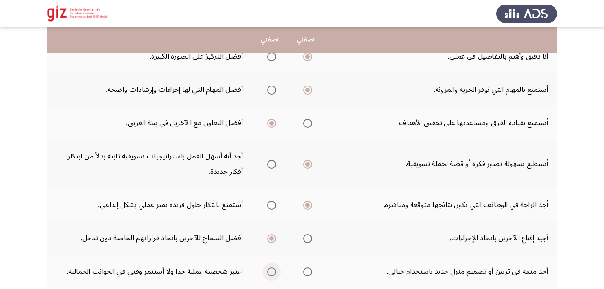
click at [271, 267] on input "Select an option" at bounding box center [271, 271] width 9 height 9
click at [271, 245] on body "السابق Pathfinder Personality Module التالي أي من العبارات التالية تصفك أكثر؟ ت…" at bounding box center [302, 48] width 604 height 533
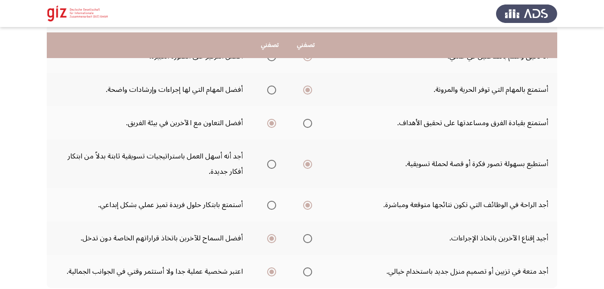
scroll to position [286, 0]
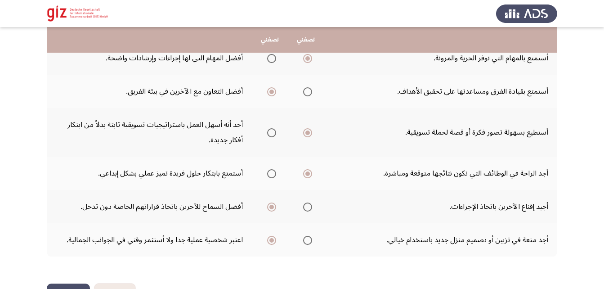
click at [72, 283] on button "التالي" at bounding box center [68, 293] width 43 height 20
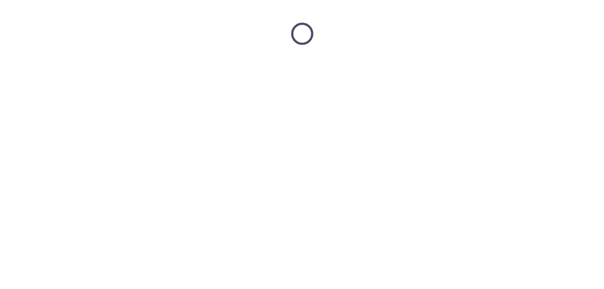
scroll to position [0, 0]
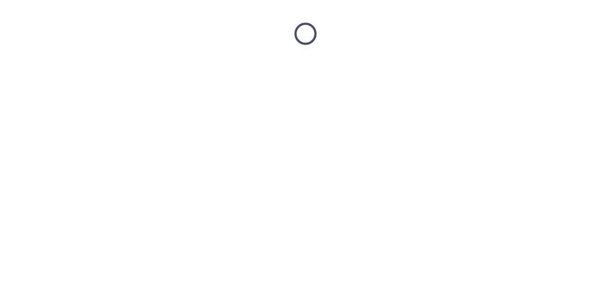
click at [72, 67] on html at bounding box center [305, 33] width 611 height 67
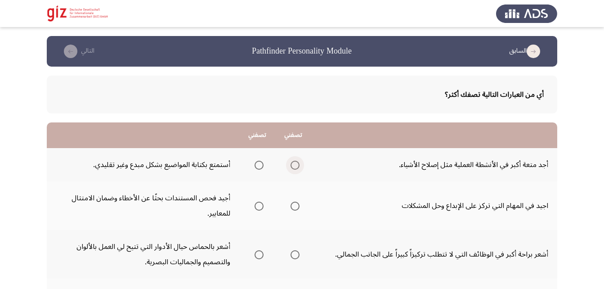
click at [296, 165] on span "Select an option" at bounding box center [295, 165] width 9 height 9
click at [296, 165] on input "Select an option" at bounding box center [295, 165] width 9 height 9
click at [295, 210] on span "Select an option" at bounding box center [295, 205] width 9 height 9
click at [295, 210] on input "Select an option" at bounding box center [295, 205] width 9 height 9
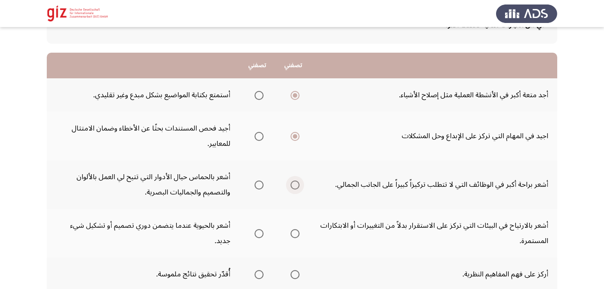
click at [298, 184] on span "Select an option" at bounding box center [295, 184] width 9 height 9
click at [298, 184] on input "Select an option" at bounding box center [295, 184] width 9 height 9
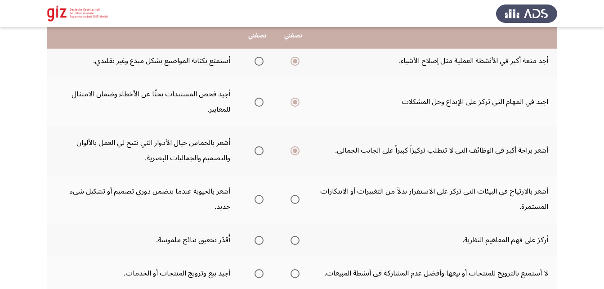
scroll to position [104, 0]
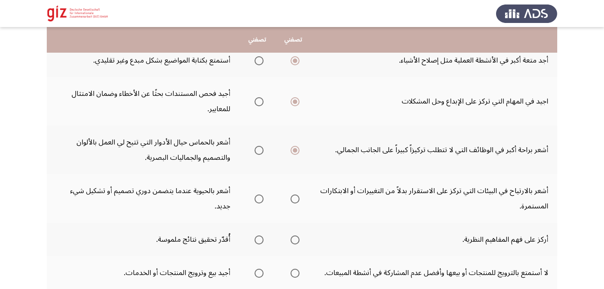
click at [259, 200] on span "Select an option" at bounding box center [259, 198] width 9 height 9
click at [259, 200] on input "Select an option" at bounding box center [259, 198] width 9 height 9
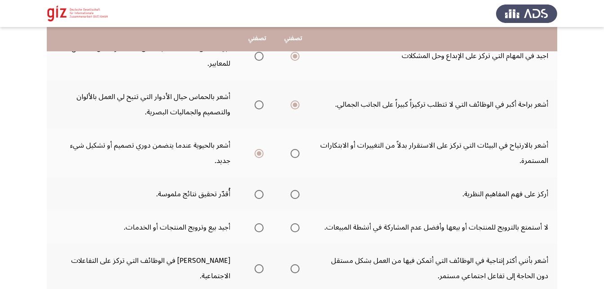
scroll to position [149, 0]
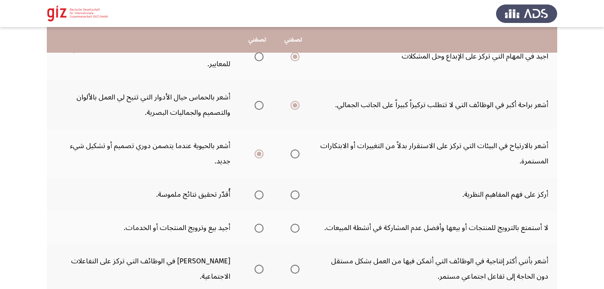
click at [259, 196] on span "Select an option" at bounding box center [259, 194] width 9 height 9
click at [259, 196] on input "Select an option" at bounding box center [259, 194] width 9 height 9
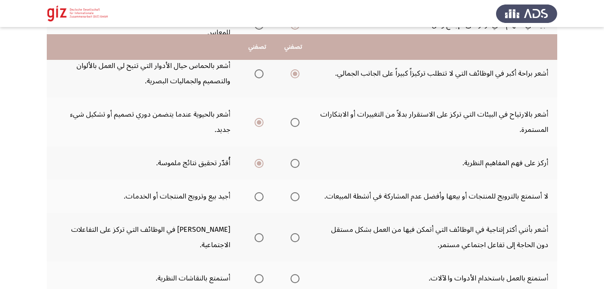
scroll to position [188, 0]
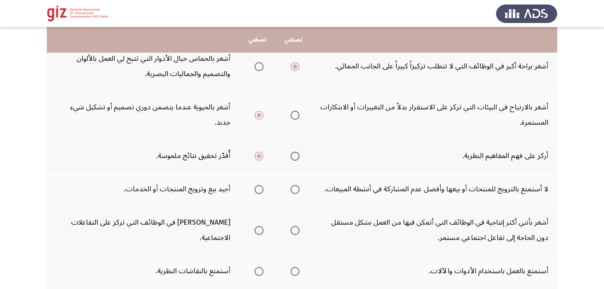
click at [261, 183] on mat-radio-group "Select an option" at bounding box center [257, 188] width 13 height 15
click at [259, 190] on span "Select an option" at bounding box center [259, 189] width 9 height 9
click at [259, 190] on input "Select an option" at bounding box center [259, 189] width 9 height 9
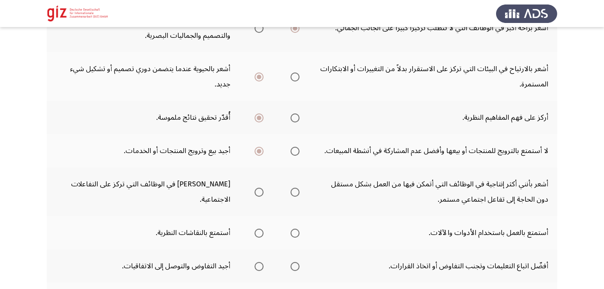
scroll to position [238, 0]
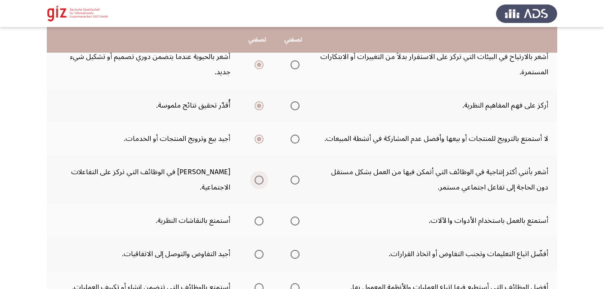
click at [261, 182] on span "Select an option" at bounding box center [259, 179] width 9 height 9
click at [261, 182] on input "Select an option" at bounding box center [259, 179] width 9 height 9
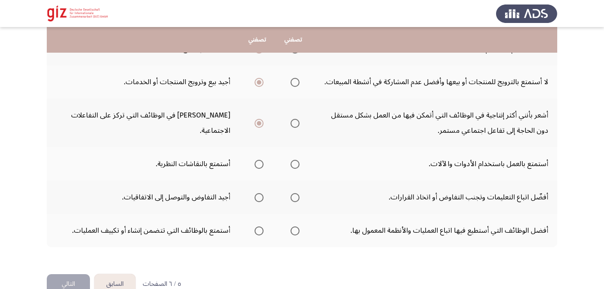
scroll to position [298, 0]
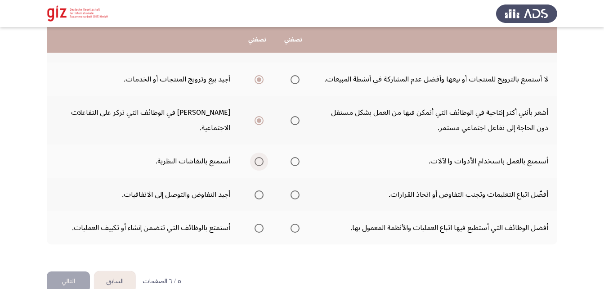
click at [259, 162] on span "Select an option" at bounding box center [259, 161] width 9 height 9
click at [259, 162] on input "Select an option" at bounding box center [259, 161] width 9 height 9
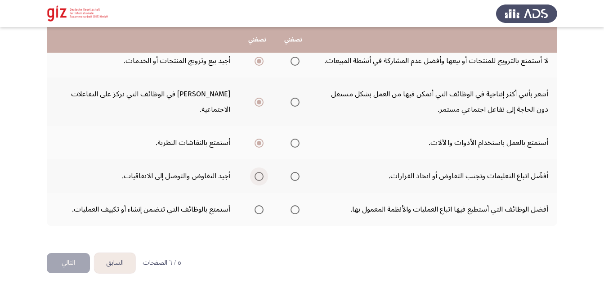
click at [260, 177] on span "Select an option" at bounding box center [259, 176] width 9 height 9
click at [260, 177] on input "Select an option" at bounding box center [259, 176] width 9 height 9
click at [296, 210] on span "Select an option" at bounding box center [295, 209] width 9 height 9
click at [296, 210] on input "Select an option" at bounding box center [295, 209] width 9 height 9
click at [76, 261] on button "التالي" at bounding box center [68, 263] width 43 height 20
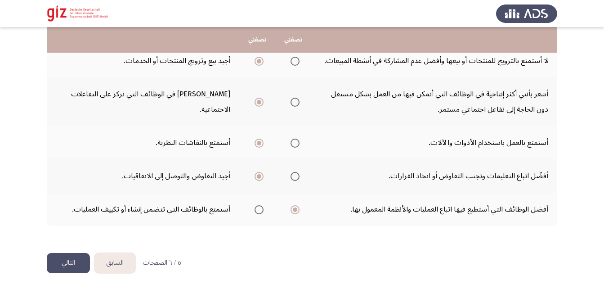
scroll to position [0, 0]
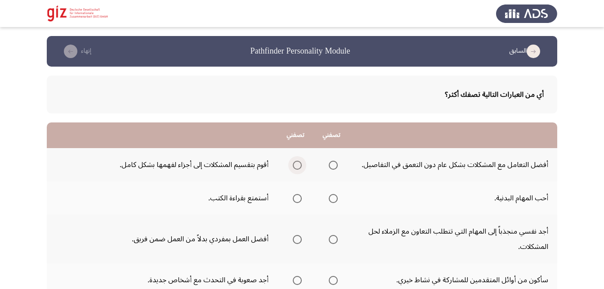
click at [296, 164] on span "Select an option" at bounding box center [297, 165] width 9 height 9
click at [296, 164] on input "Select an option" at bounding box center [297, 165] width 9 height 9
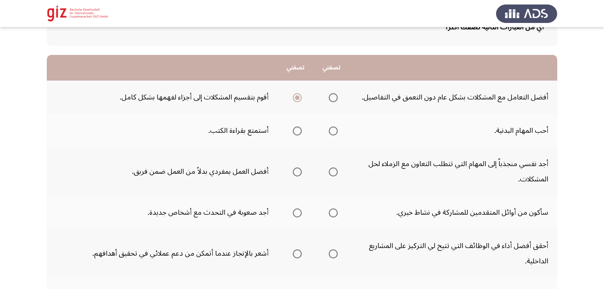
scroll to position [67, 0]
click at [334, 134] on span "Select an option" at bounding box center [333, 131] width 9 height 9
click at [334, 134] on input "Select an option" at bounding box center [333, 131] width 9 height 9
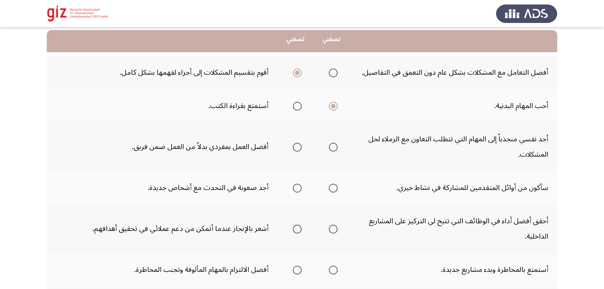
scroll to position [92, 0]
click at [335, 148] on span "Select an option" at bounding box center [333, 147] width 9 height 9
click at [335, 148] on input "Select an option" at bounding box center [333, 147] width 9 height 9
click at [335, 189] on span "Select an option" at bounding box center [333, 188] width 9 height 9
click at [335, 189] on input "Select an option" at bounding box center [333, 188] width 9 height 9
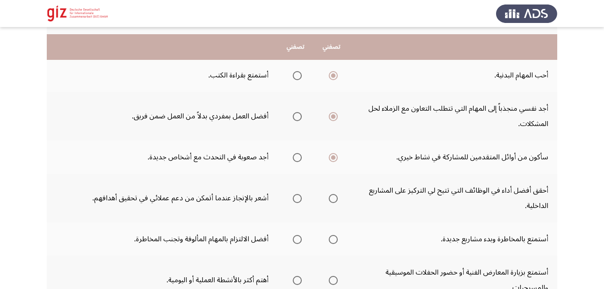
scroll to position [130, 0]
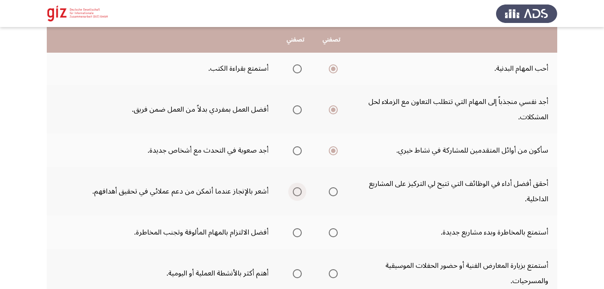
click at [296, 193] on span "Select an option" at bounding box center [297, 191] width 9 height 9
click at [296, 193] on input "Select an option" at bounding box center [297, 191] width 9 height 9
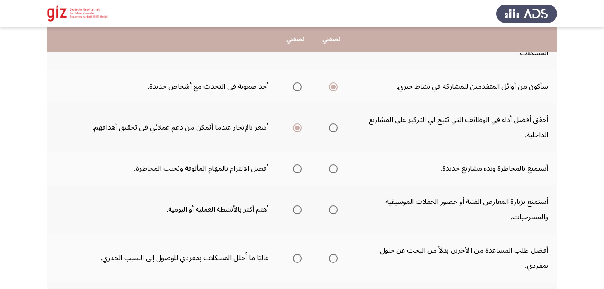
scroll to position [193, 0]
click at [331, 170] on span "Select an option" at bounding box center [333, 169] width 9 height 9
click at [331, 170] on input "Select an option" at bounding box center [333, 169] width 9 height 9
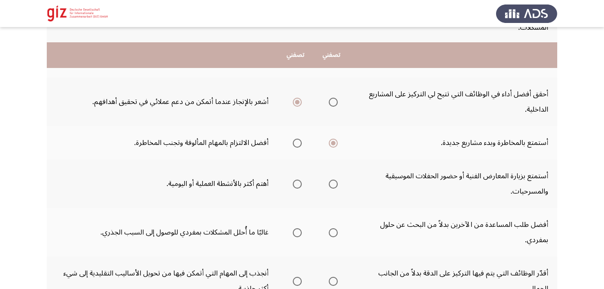
scroll to position [235, 0]
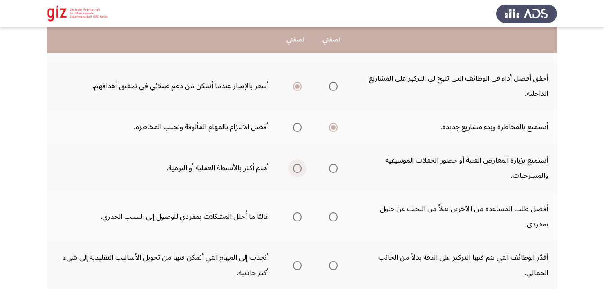
click at [301, 170] on span "Select an option" at bounding box center [297, 168] width 9 height 9
click at [301, 170] on input "Select an option" at bounding box center [297, 168] width 9 height 9
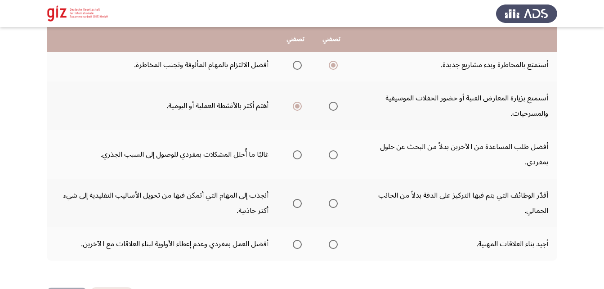
scroll to position [296, 0]
click at [329, 154] on span "Select an option" at bounding box center [333, 155] width 9 height 9
click at [329, 154] on input "Select an option" at bounding box center [333, 155] width 9 height 9
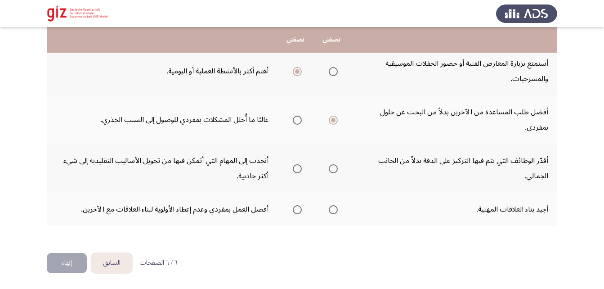
click at [335, 167] on span "Select an option" at bounding box center [333, 168] width 9 height 9
click at [335, 167] on input "Select an option" at bounding box center [333, 168] width 9 height 9
click at [335, 167] on span "Select an option" at bounding box center [333, 168] width 4 height 4
click at [331, 208] on span "Select an option" at bounding box center [333, 209] width 9 height 9
click at [331, 208] on input "Select an option" at bounding box center [333, 209] width 9 height 9
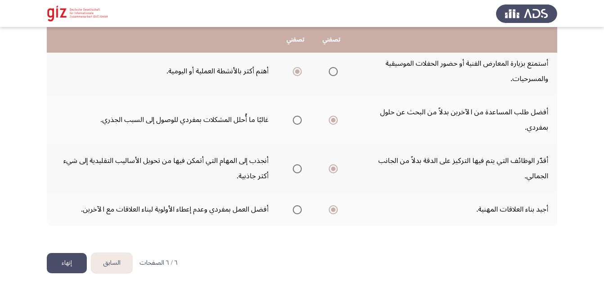
click at [72, 260] on button "إنهاء" at bounding box center [67, 263] width 40 height 20
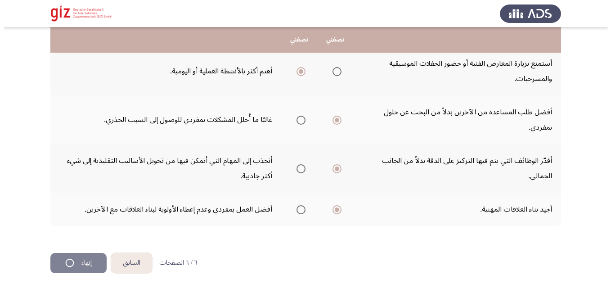
scroll to position [0, 0]
